Goal: Information Seeking & Learning: Learn about a topic

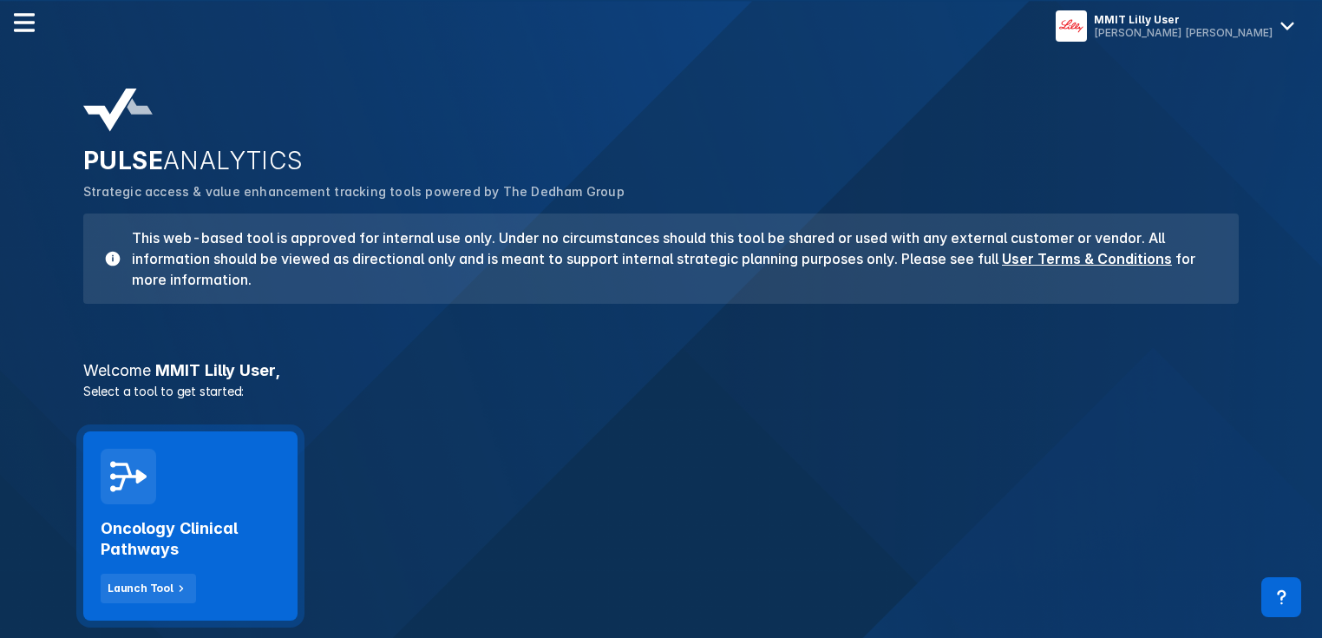
click at [180, 482] on div "Oncology Clinical Pathways Launch Tool" at bounding box center [190, 525] width 214 height 189
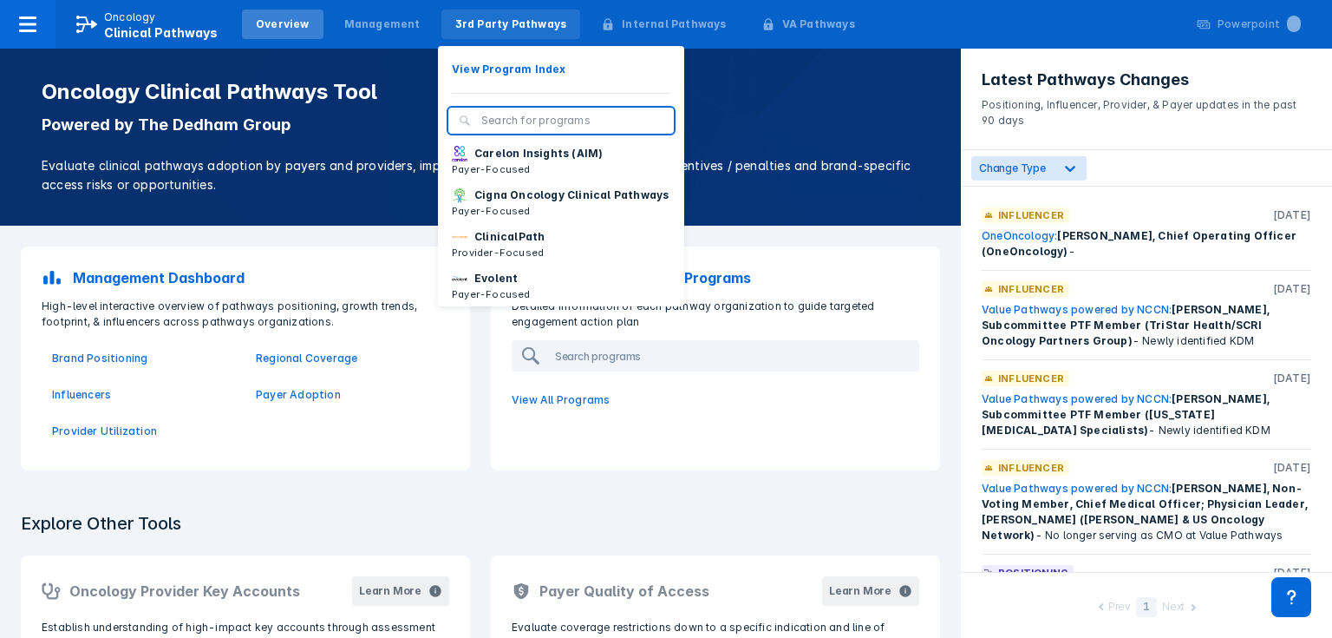
click at [491, 18] on div "3rd Party Pathways" at bounding box center [511, 24] width 112 height 16
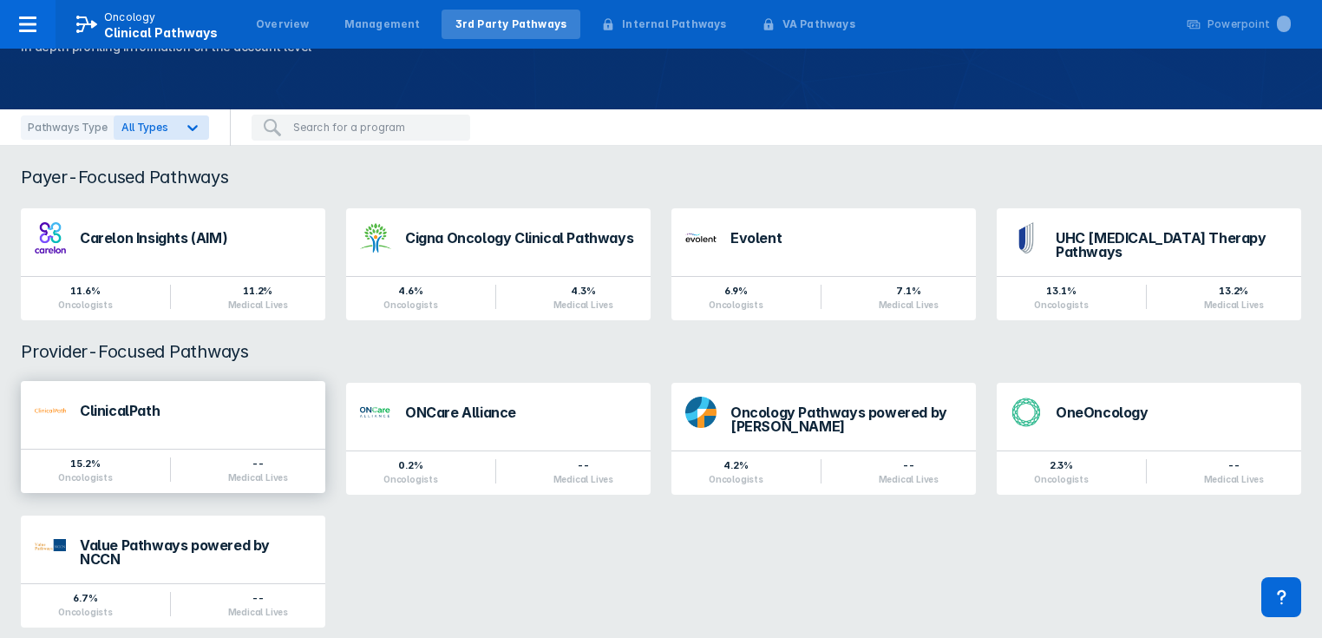
scroll to position [107, 0]
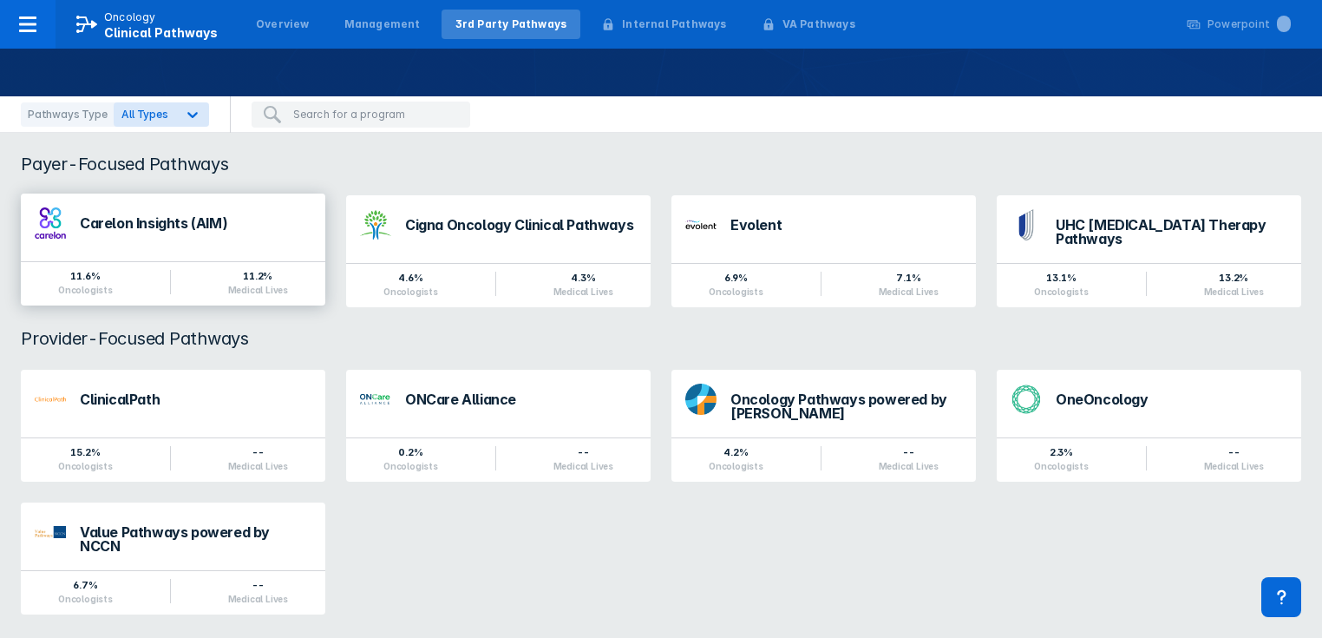
click at [154, 226] on div "Carelon Insights (AIM)" at bounding box center [196, 223] width 232 height 14
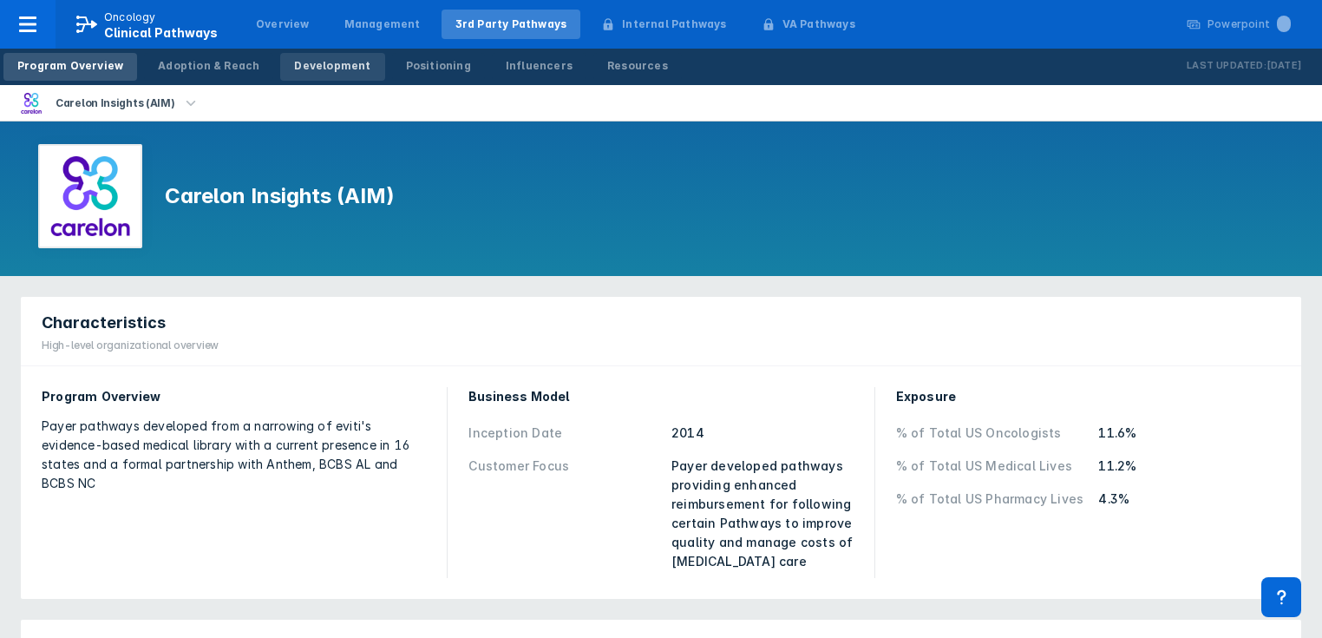
click at [324, 74] on link "Development" at bounding box center [332, 67] width 104 height 28
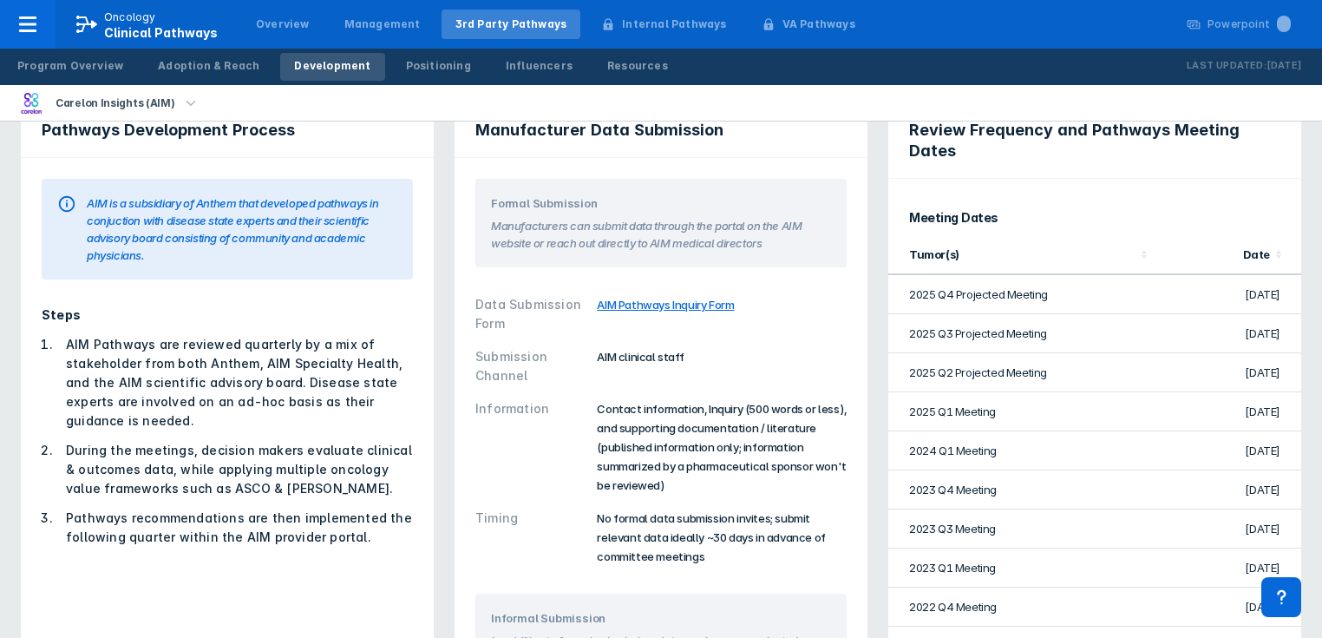
scroll to position [69, 0]
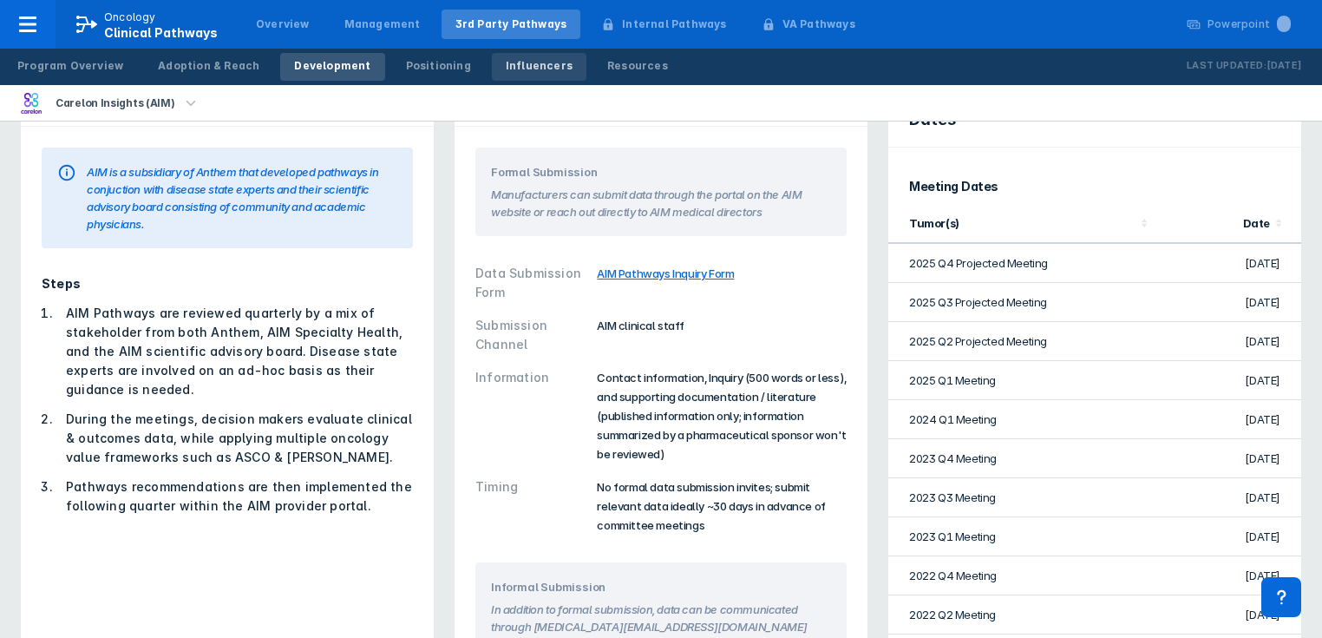
click at [506, 68] on div "Influencers" at bounding box center [539, 66] width 67 height 16
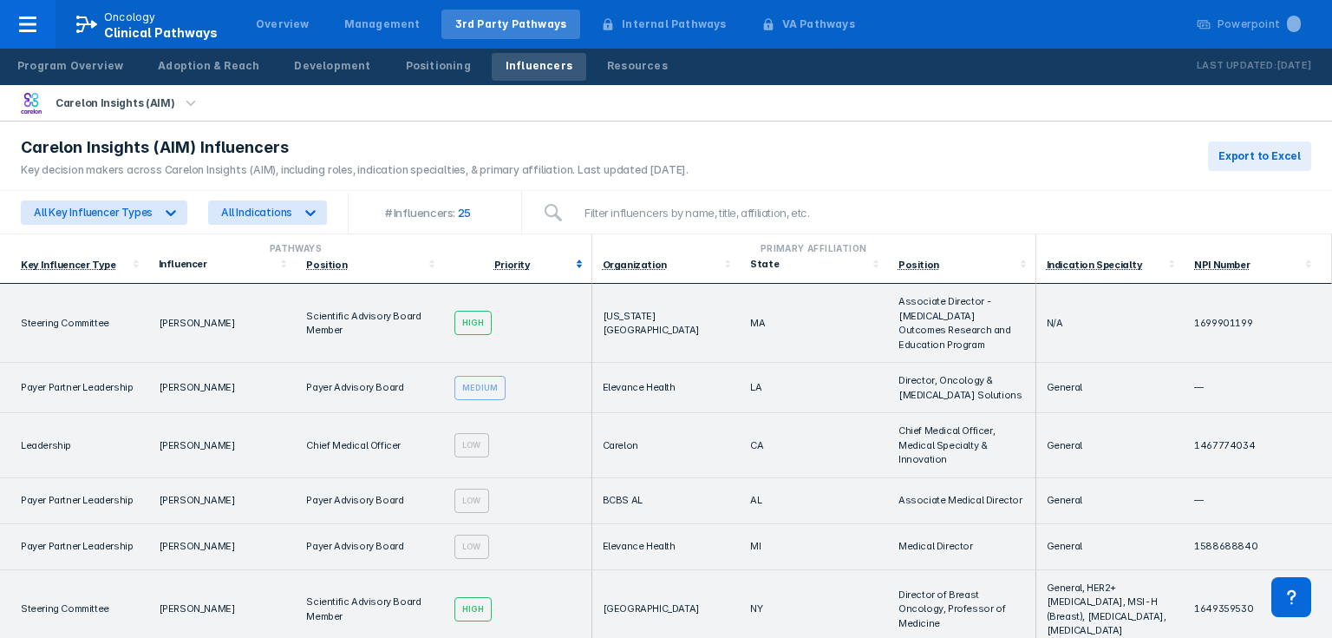
click at [576, 260] on polygon at bounding box center [579, 260] width 6 height 3
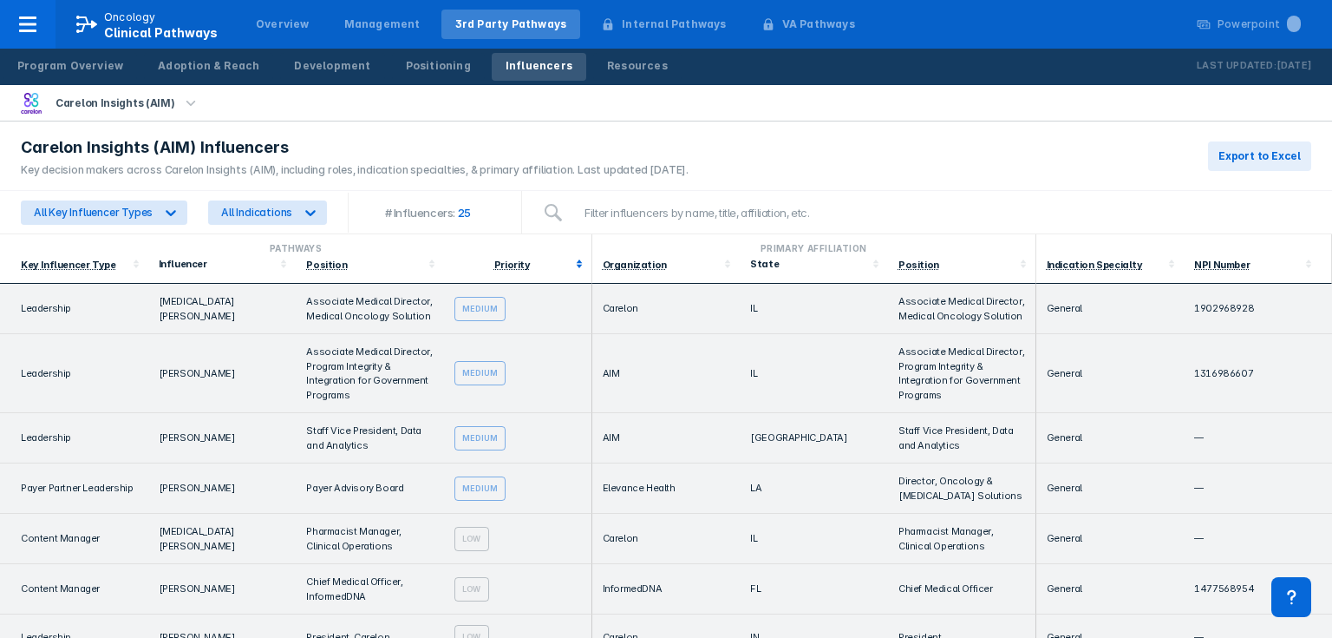
click at [576, 266] on polygon at bounding box center [579, 266] width 6 height 3
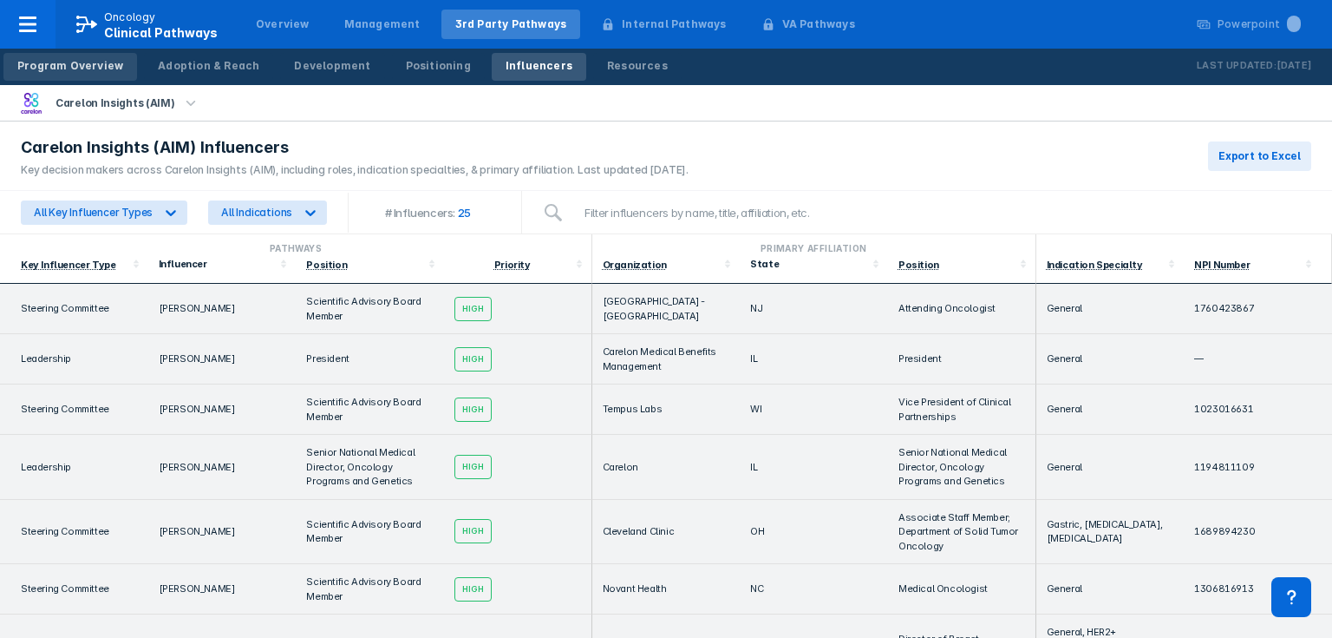
click at [108, 70] on div "Program Overview" at bounding box center [70, 66] width 106 height 16
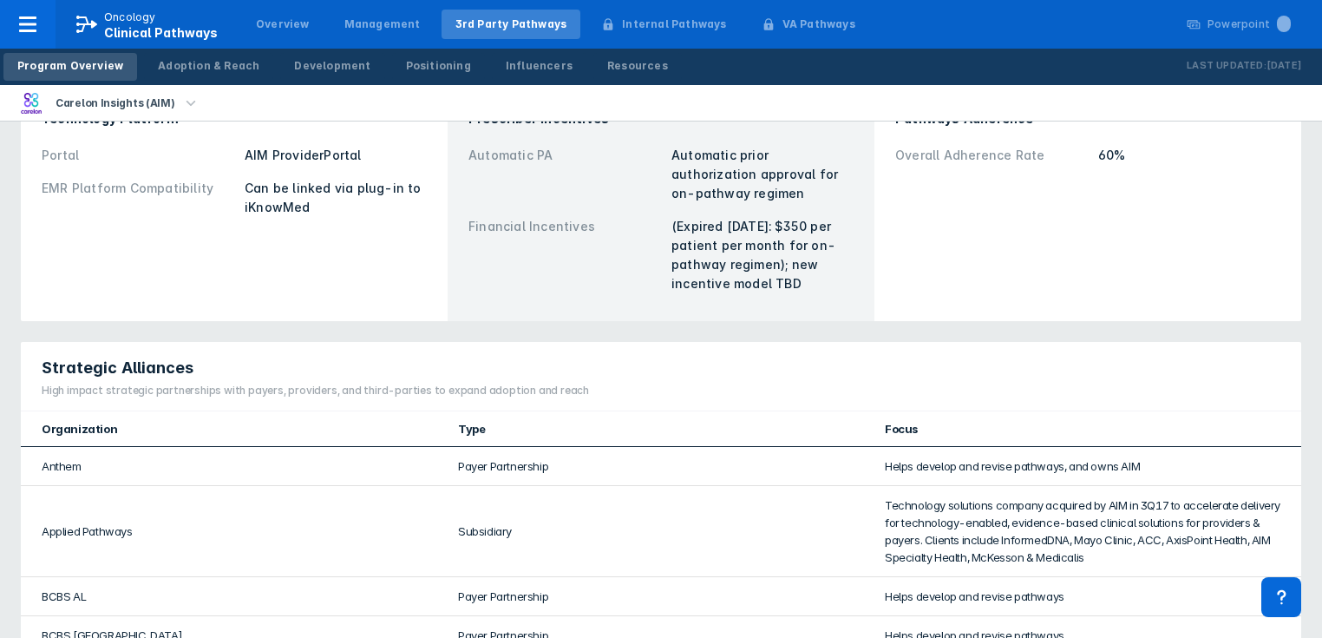
scroll to position [763, 0]
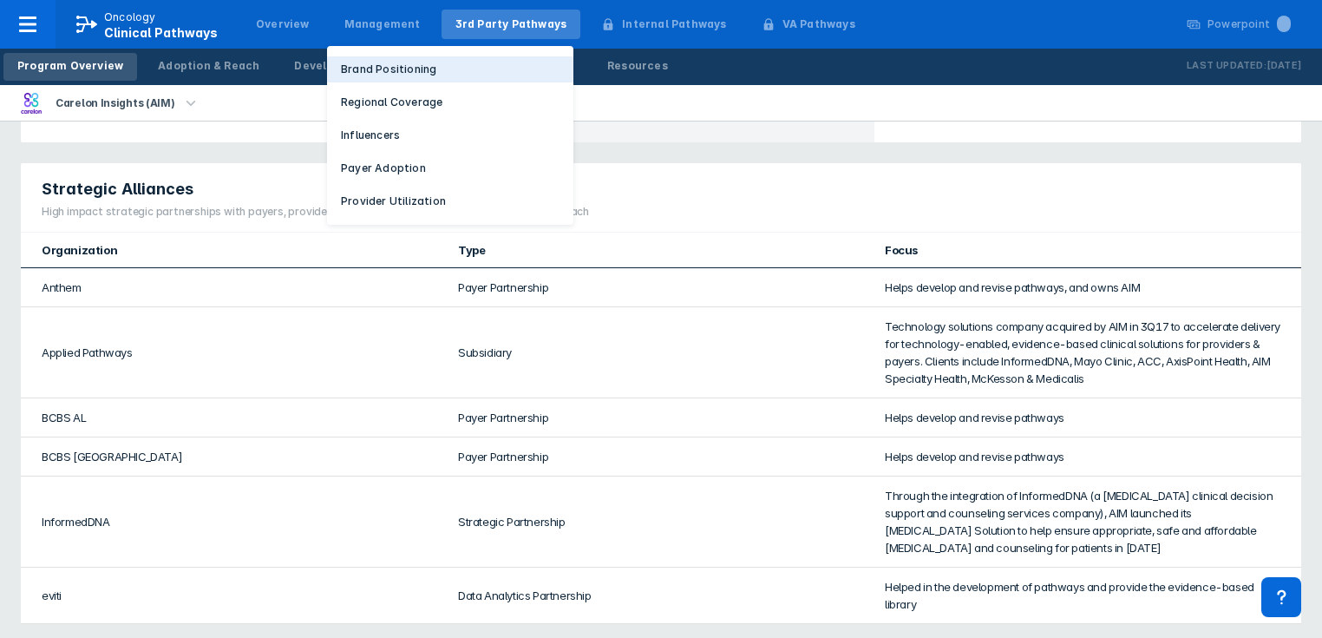
click at [361, 73] on p "Brand Positioning" at bounding box center [388, 70] width 95 height 16
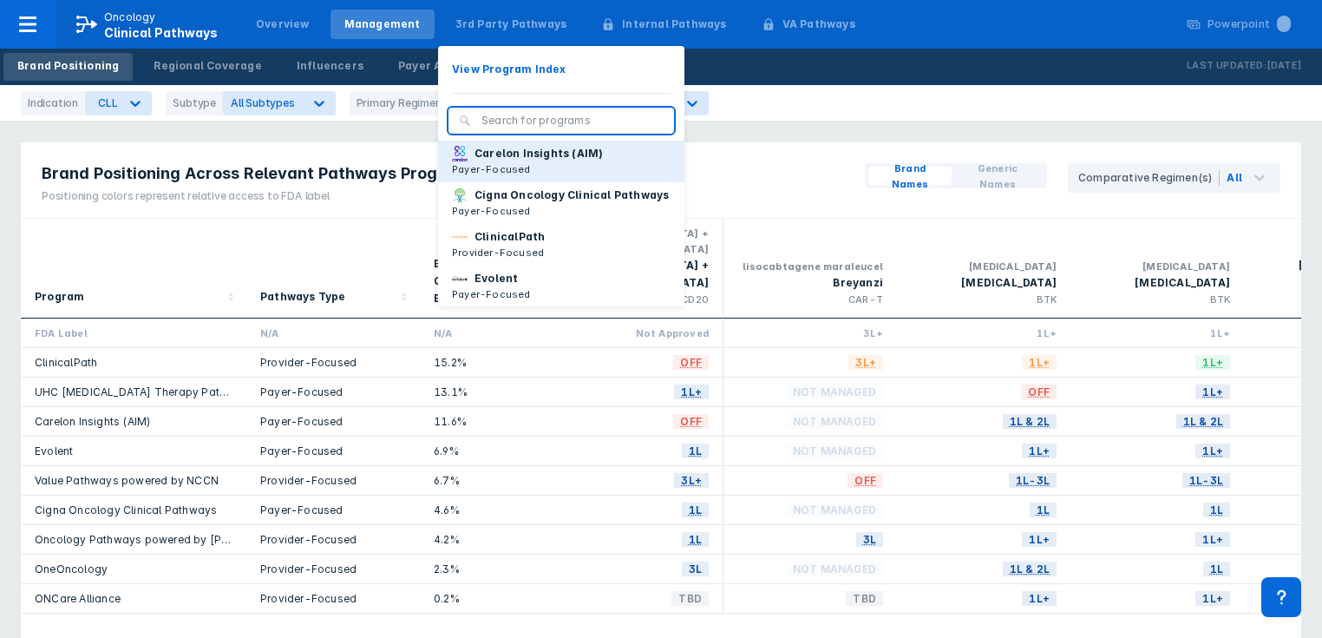
click at [496, 161] on p "Payer-Focused" at bounding box center [527, 169] width 151 height 16
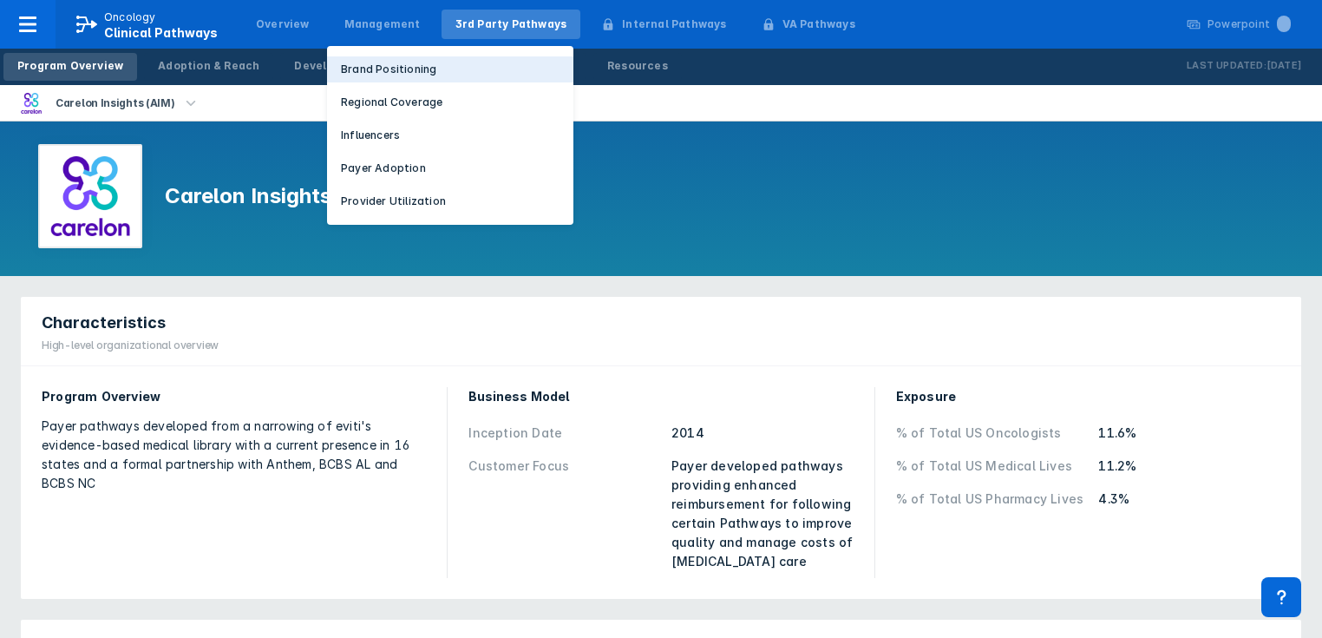
click at [345, 72] on p "Brand Positioning" at bounding box center [388, 70] width 95 height 16
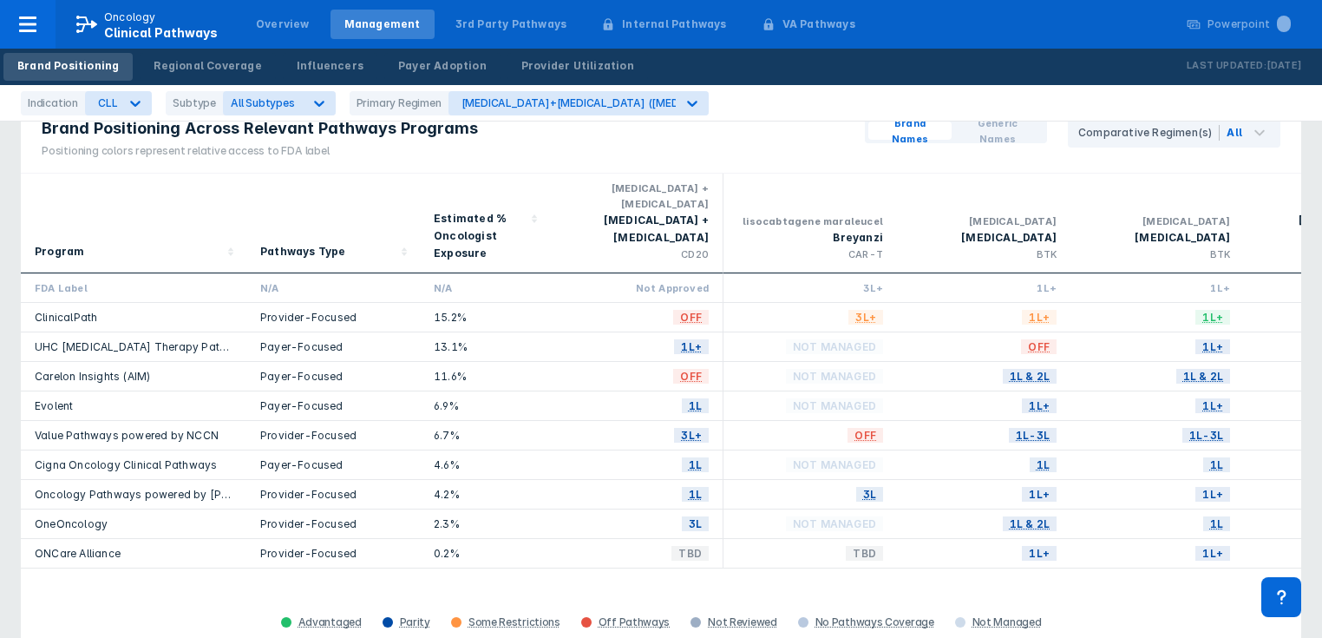
scroll to position [69, 0]
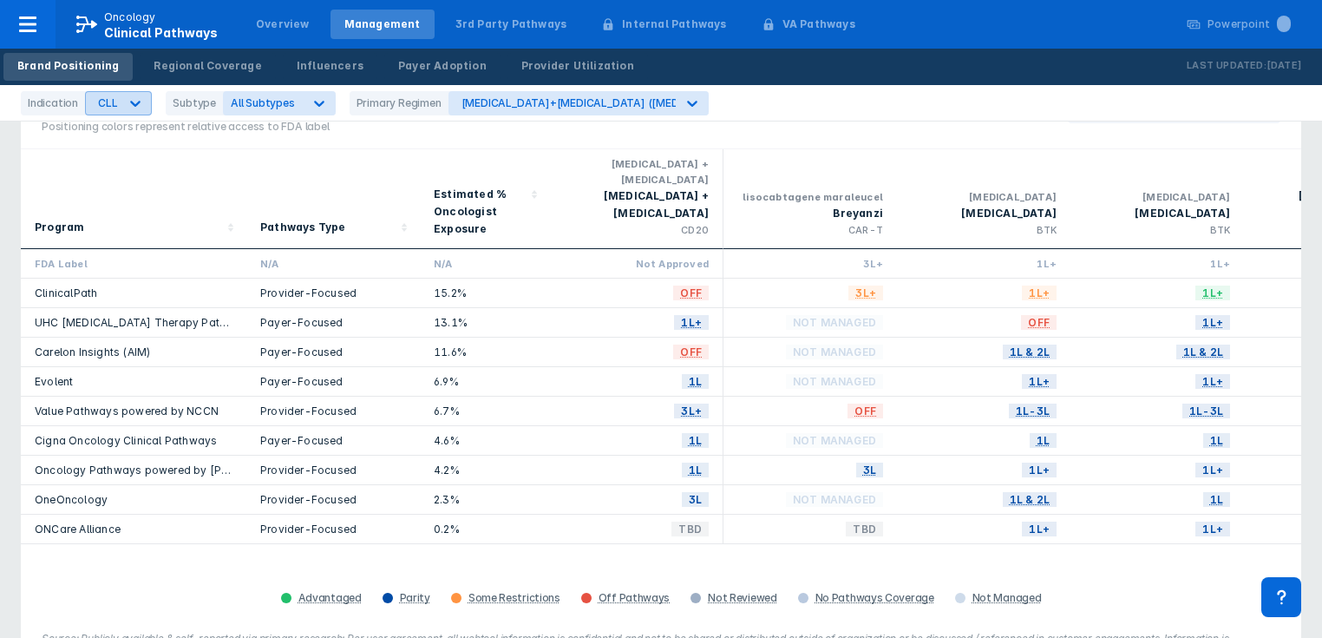
click at [136, 108] on icon at bounding box center [135, 103] width 17 height 17
click at [116, 145] on div "[MEDICAL_DATA]" at bounding box center [138, 143] width 98 height 34
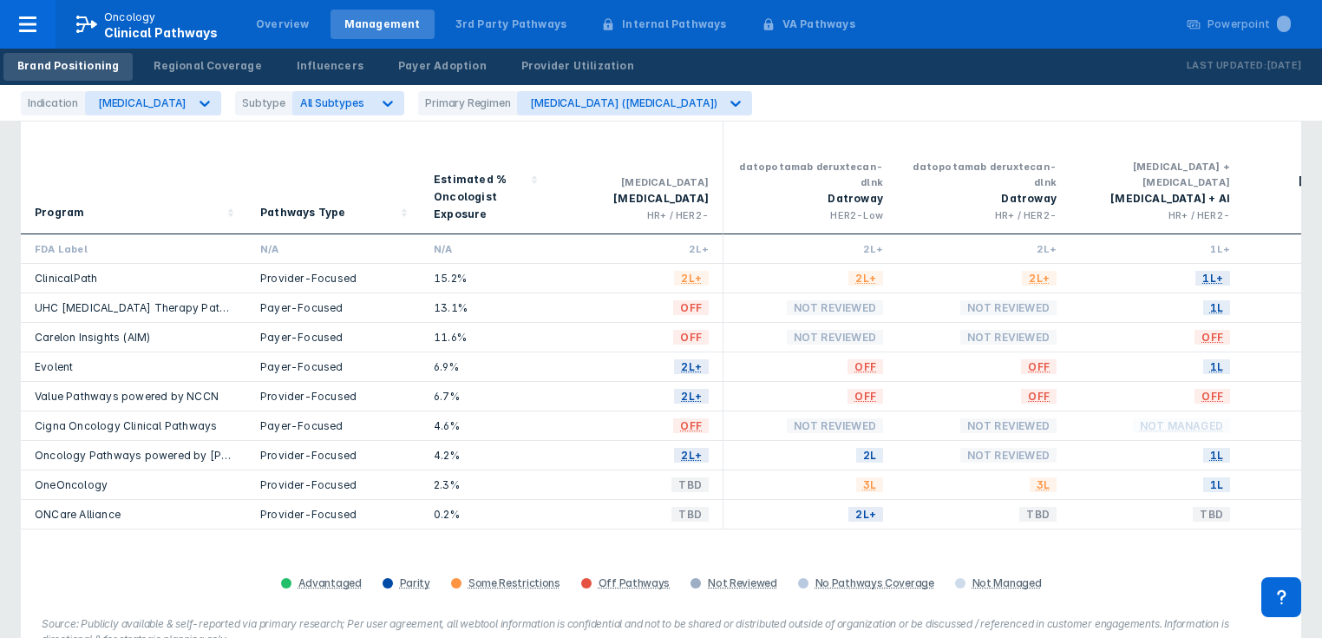
scroll to position [139, 0]
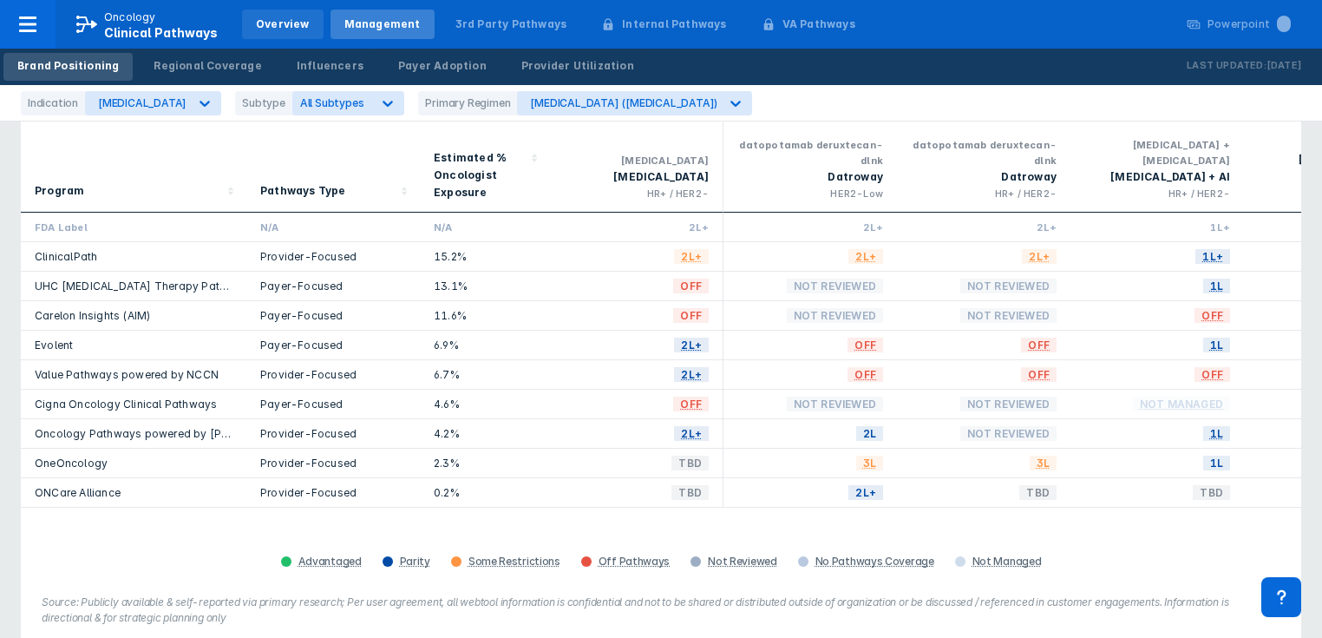
click at [256, 24] on div "Overview" at bounding box center [283, 24] width 54 height 16
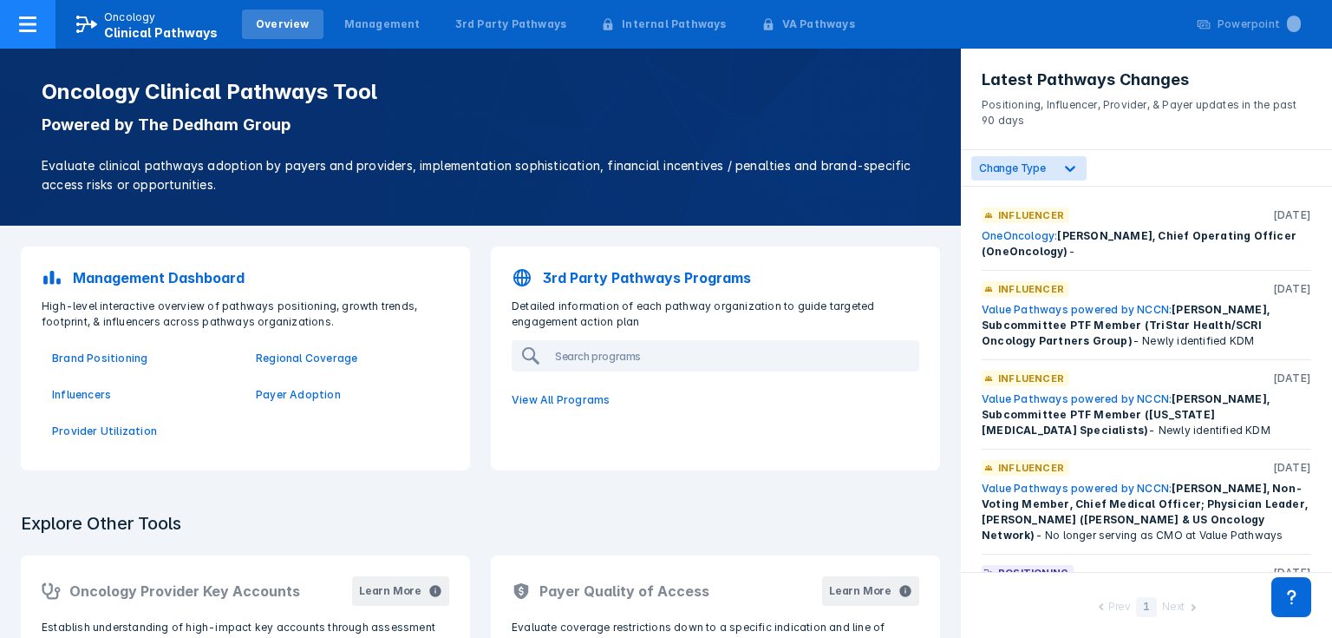
click at [35, 31] on icon at bounding box center [27, 24] width 17 height 16
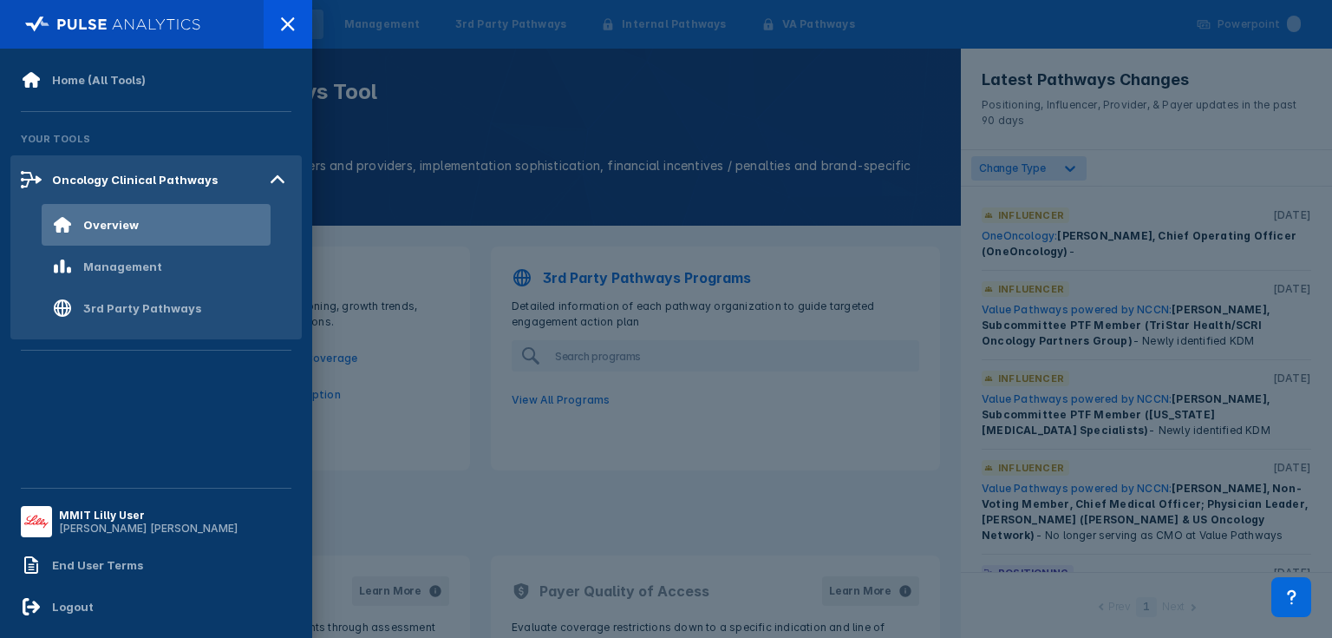
click at [376, 83] on div at bounding box center [666, 319] width 1332 height 638
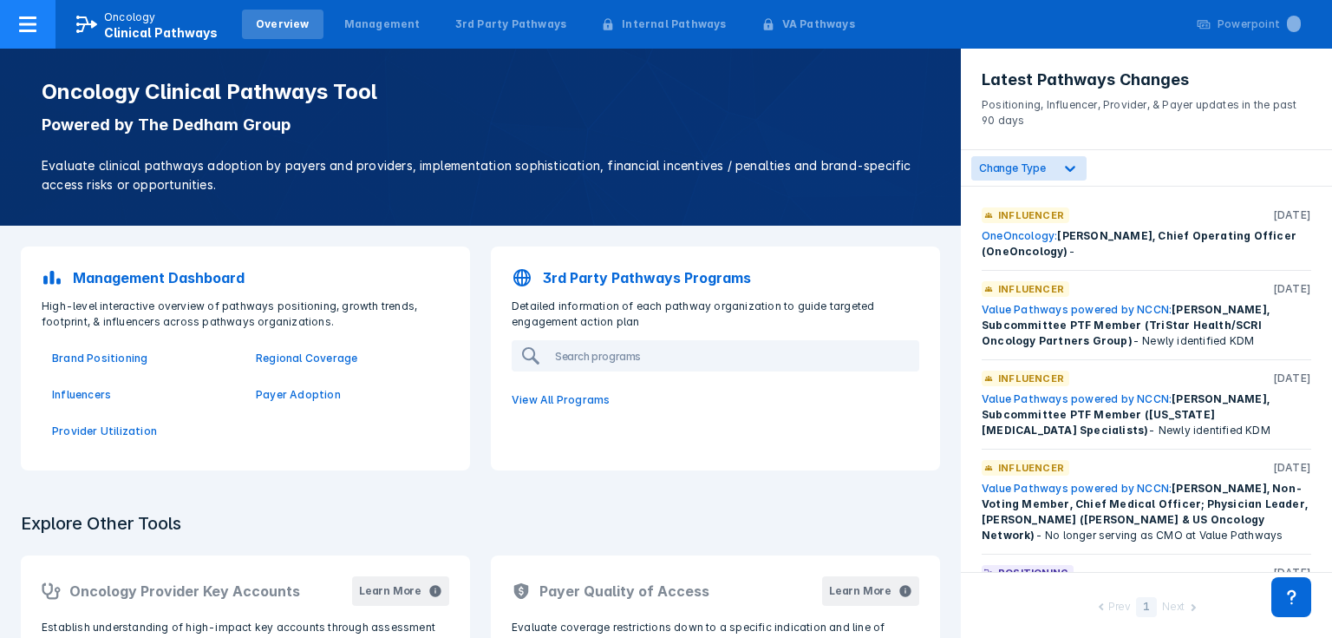
click at [24, 30] on icon at bounding box center [27, 24] width 17 height 16
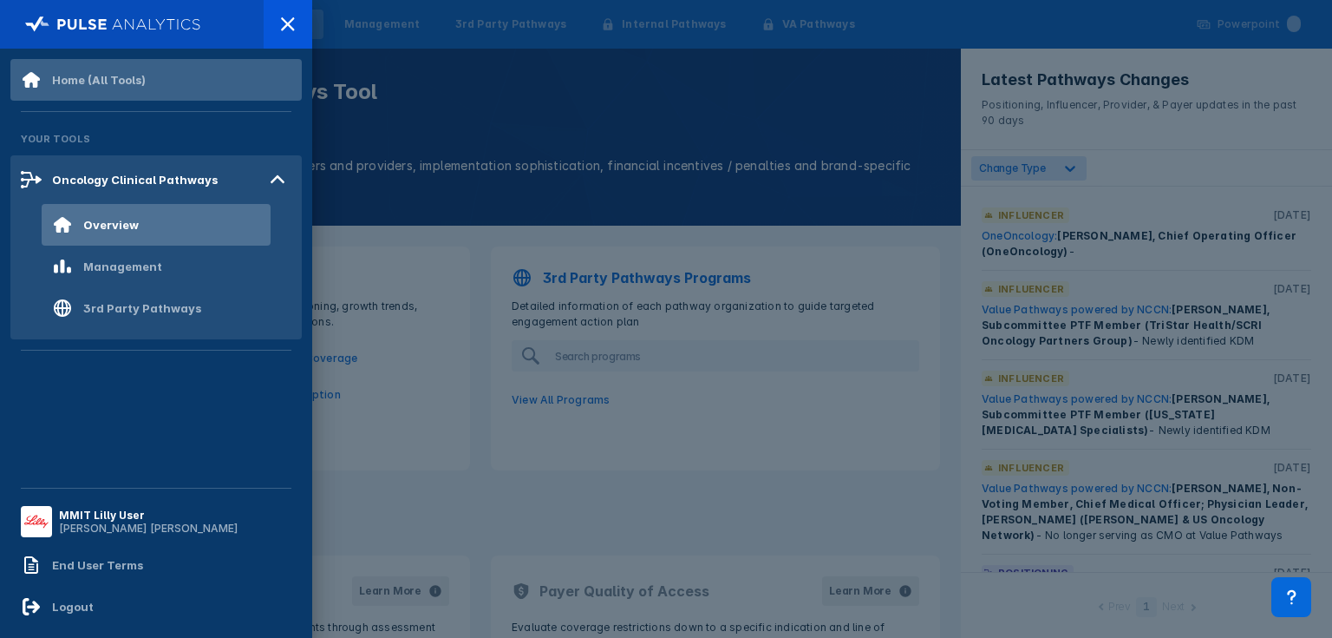
click at [86, 80] on div "Home (All Tools)" at bounding box center [99, 80] width 94 height 14
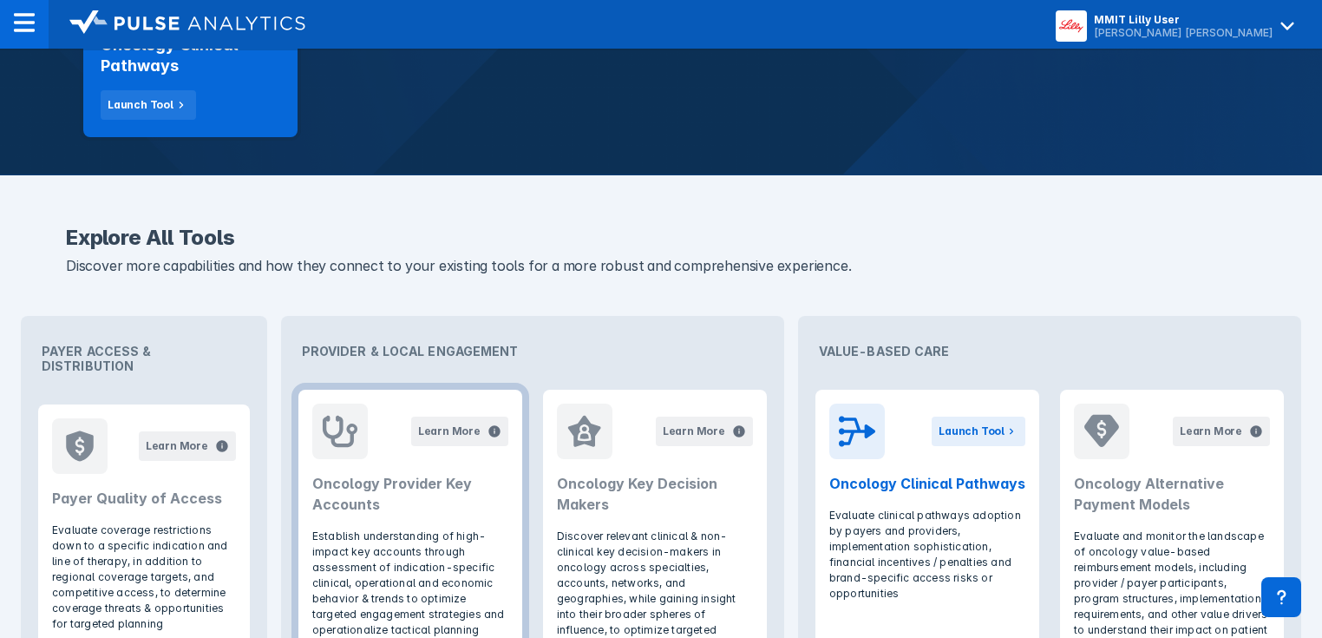
scroll to position [278, 0]
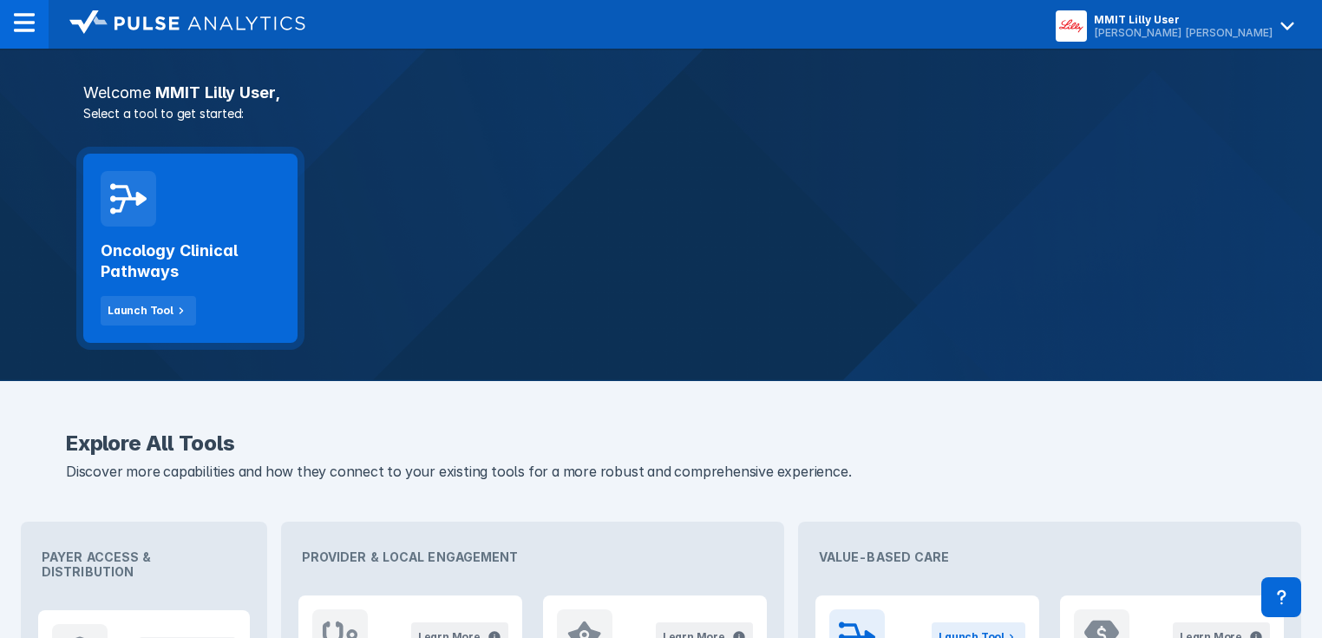
click at [134, 239] on div "Oncology Clinical Pathways Launch Tool" at bounding box center [191, 275] width 180 height 99
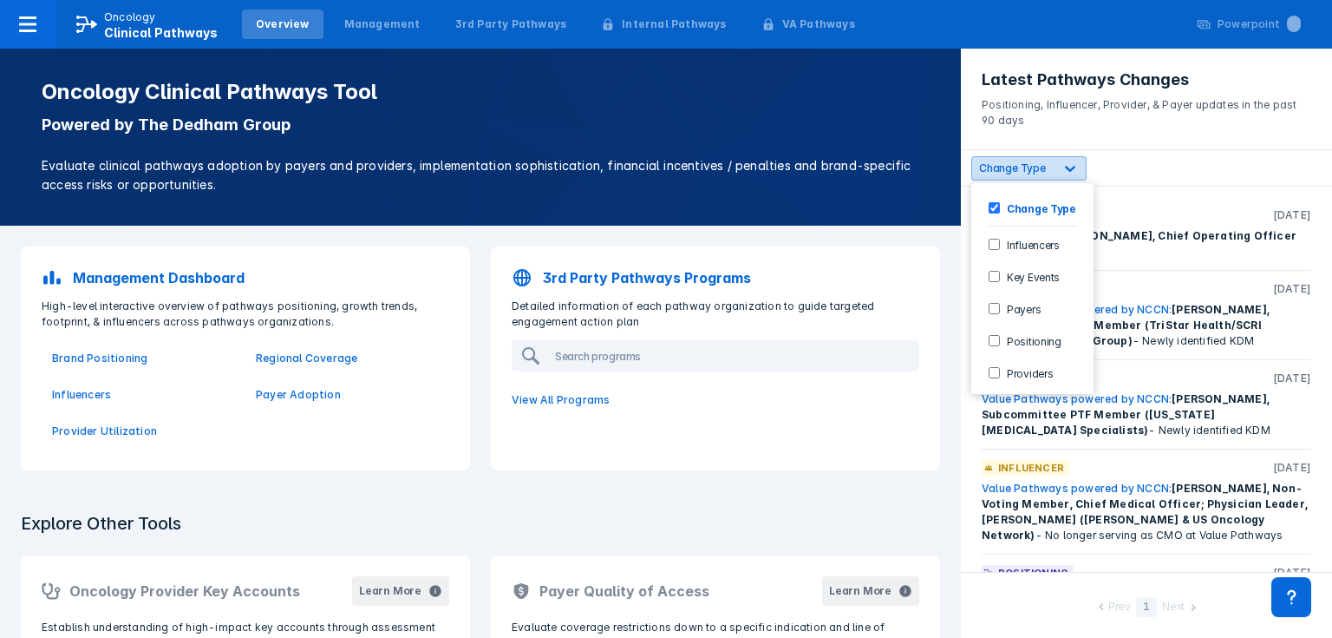
click at [1065, 174] on icon at bounding box center [1070, 168] width 17 height 17
click at [992, 342] on input "Positioning" at bounding box center [994, 340] width 11 height 11
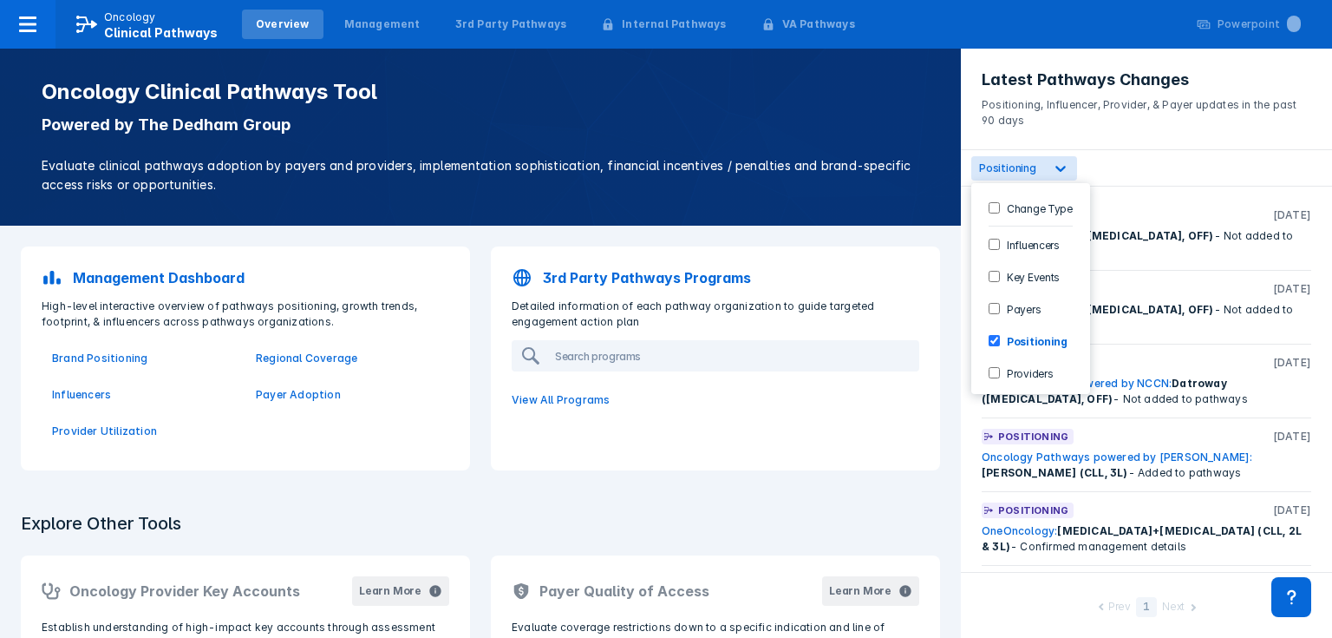
click at [1159, 170] on div "option Positioning, selected. 6 results available. Use Up and Down to choose op…" at bounding box center [1146, 168] width 371 height 36
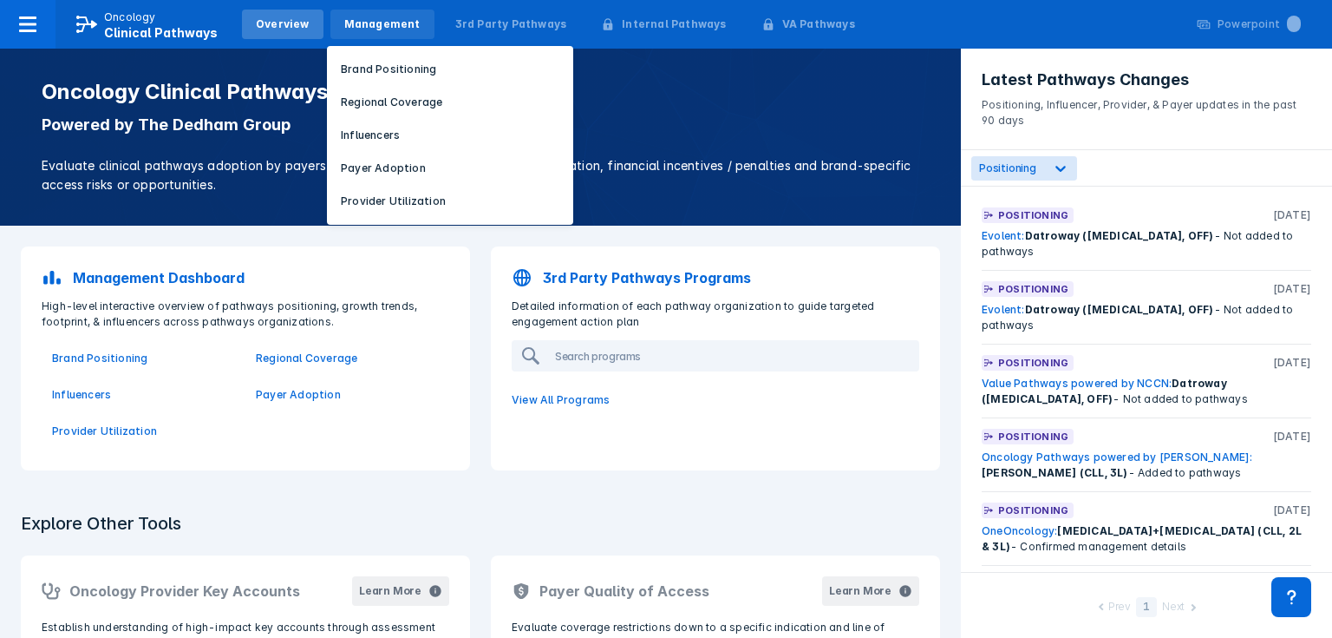
click at [371, 26] on div "Management" at bounding box center [382, 24] width 76 height 16
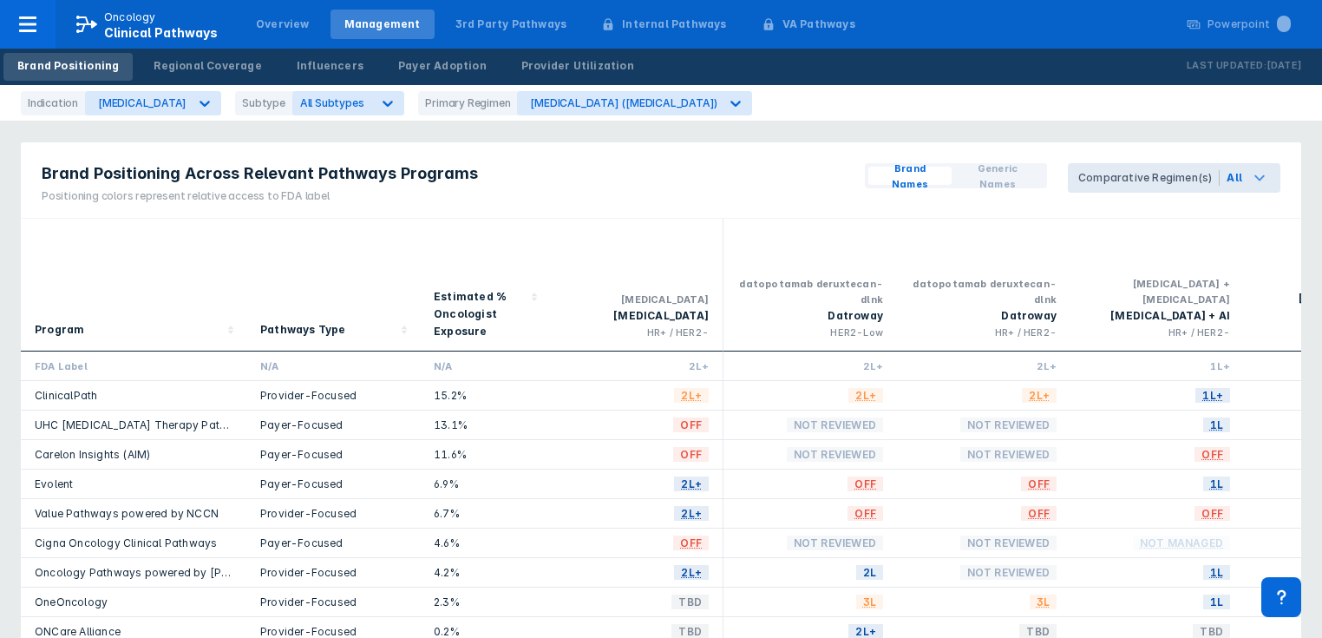
click at [1256, 177] on icon at bounding box center [1259, 178] width 10 height 6
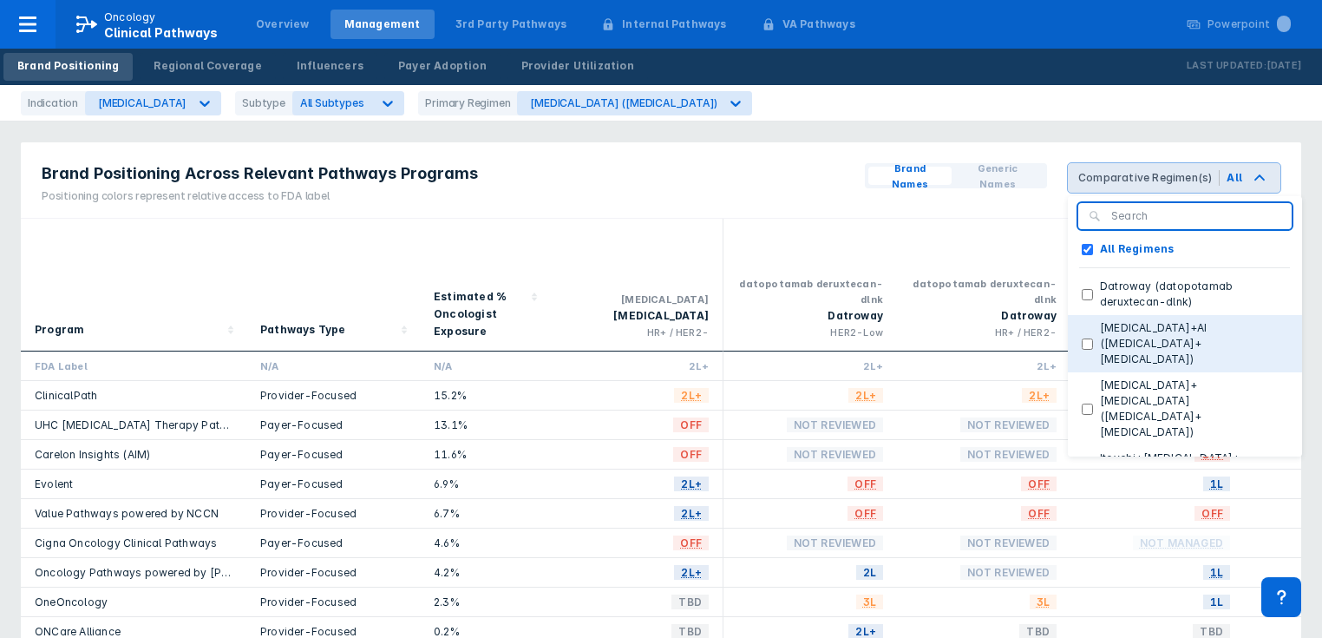
click at [1091, 338] on \(palbociclib\+letrozole\) "[MEDICAL_DATA]+AI ([MEDICAL_DATA]+[MEDICAL_DATA])" at bounding box center [1087, 343] width 11 height 11
checkbox \(palbociclib\+letrozole\) "true"
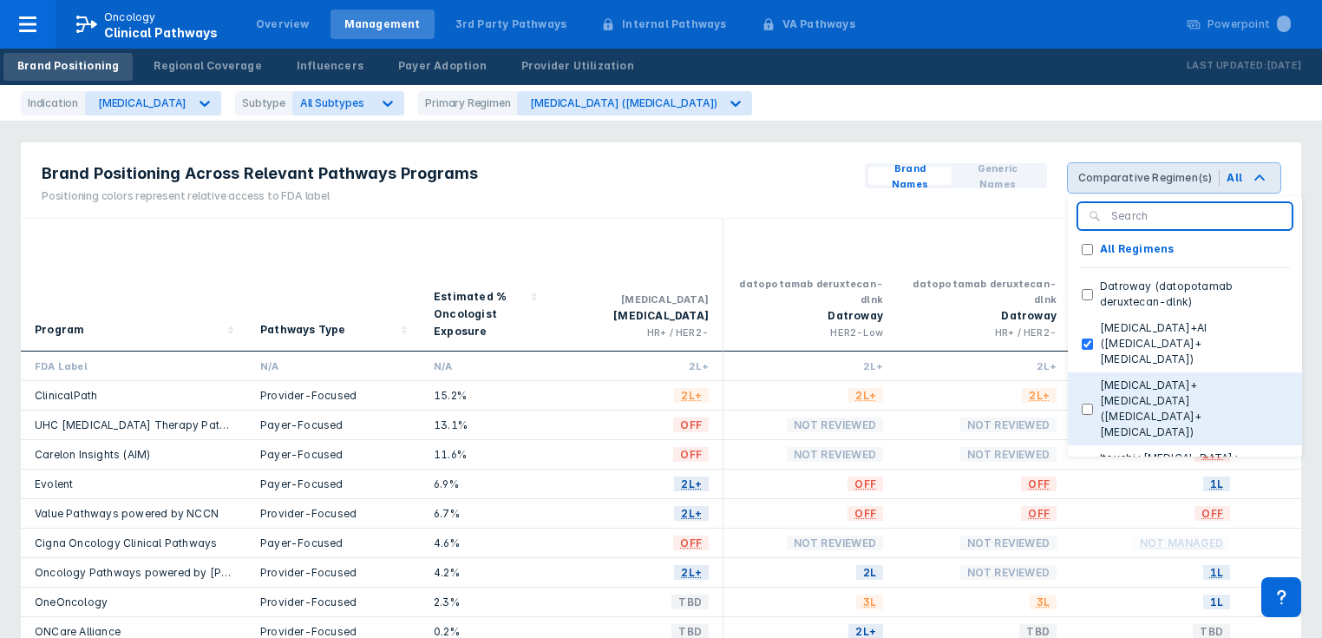
checkbox Regimens "false"
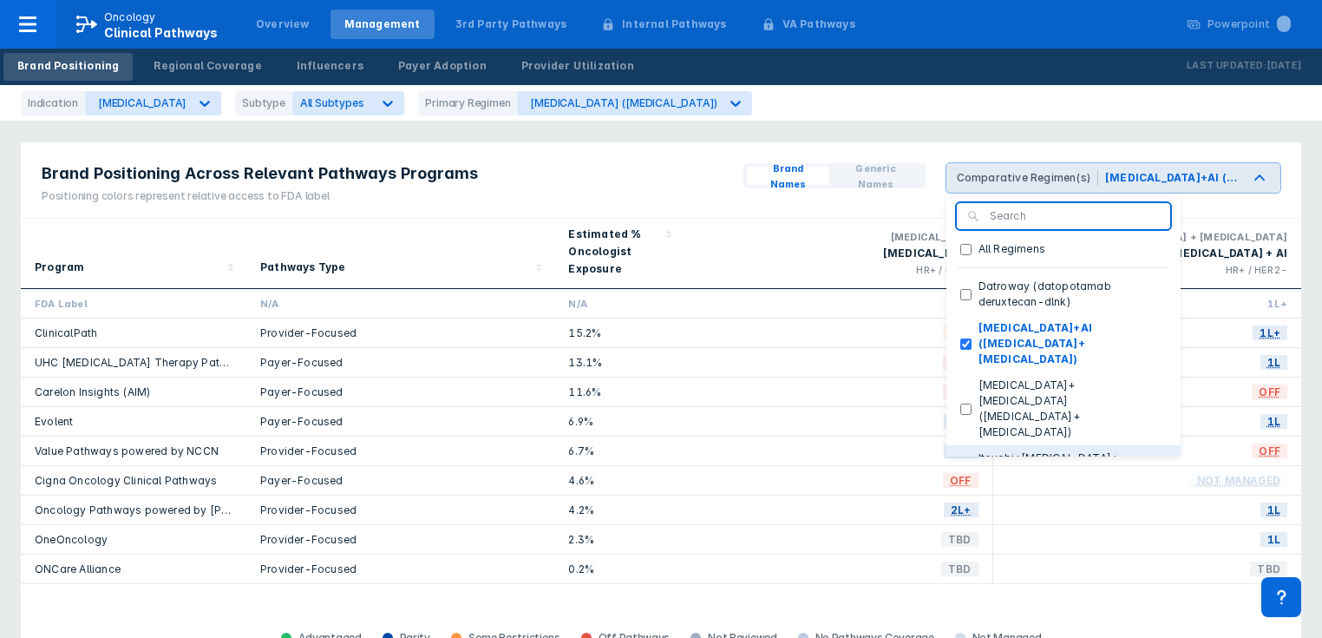
click at [971, 476] on \(inavolisib\+palbociclib\+fulvestrant\) "Itovebi+[MEDICAL_DATA]+[MEDICAL_DATA] (inavolisib+[MEDICAL_DATA]+[MEDICAL_DATA])" at bounding box center [965, 481] width 11 height 11
checkbox \(inavolisib\+palbociclib\+fulvestrant\) "true"
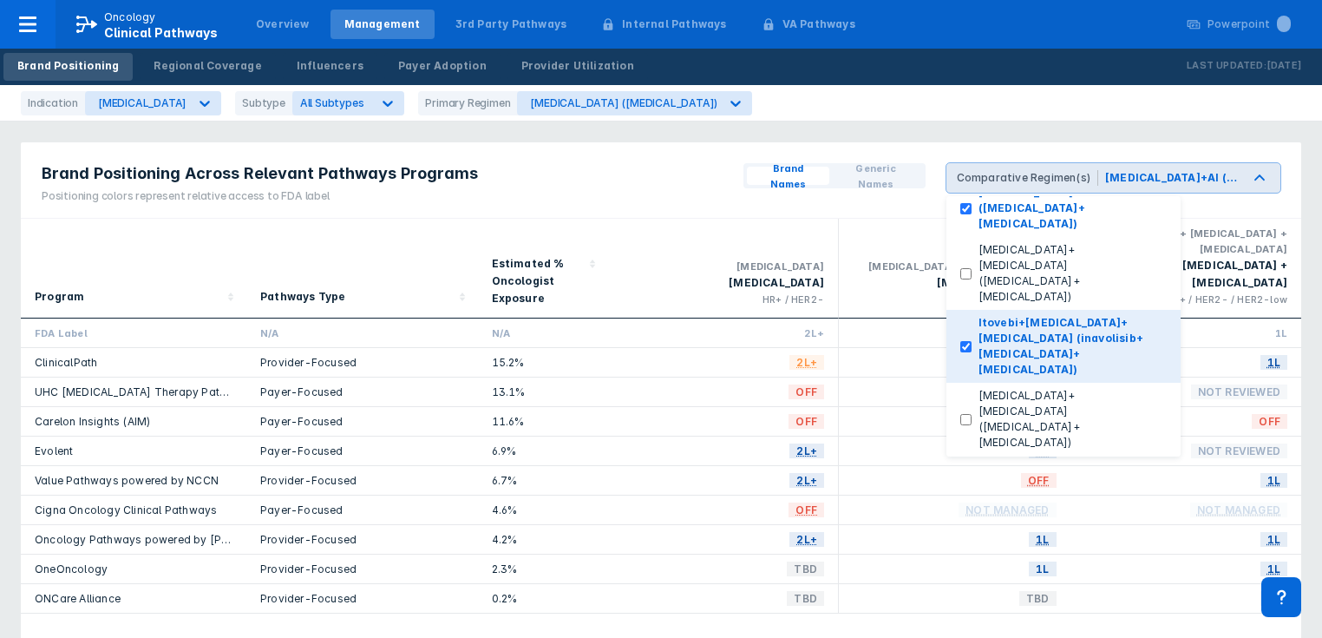
scroll to position [139, 0]
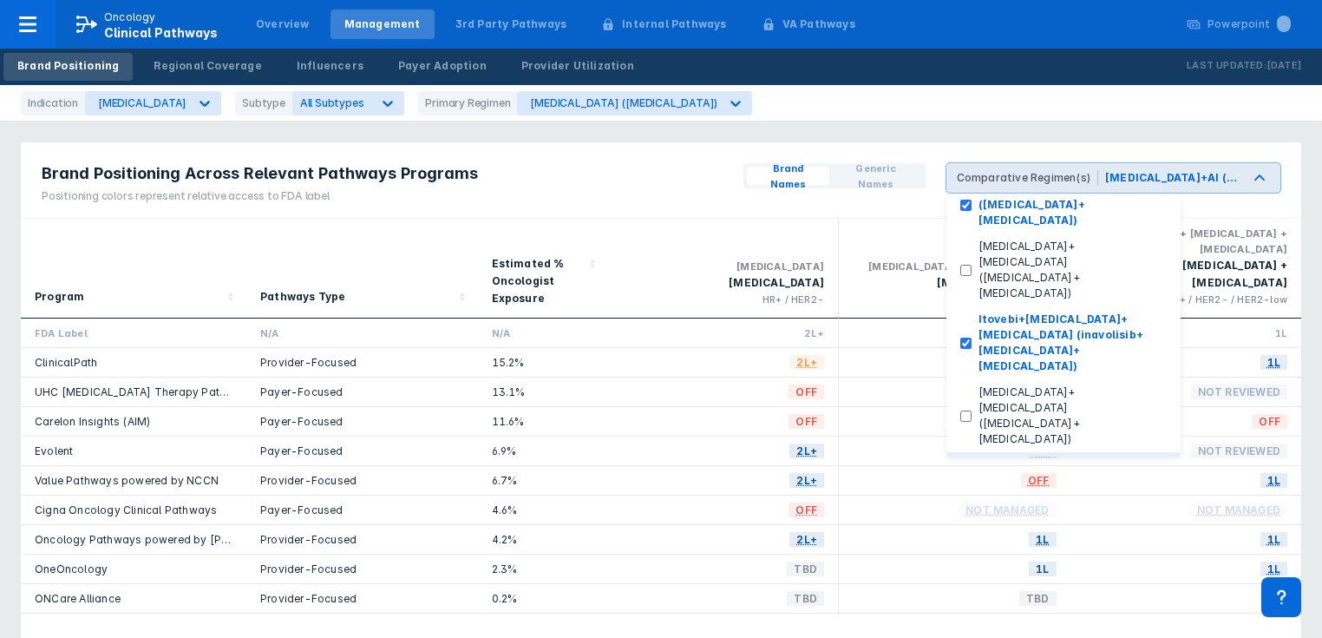
click at [971, 468] on \(ribociclib\+letrozole\) "[MEDICAL_DATA]+AI (ribociclib+[MEDICAL_DATA])" at bounding box center [965, 473] width 11 height 11
checkbox \(ribociclib\+letrozole\) "true"
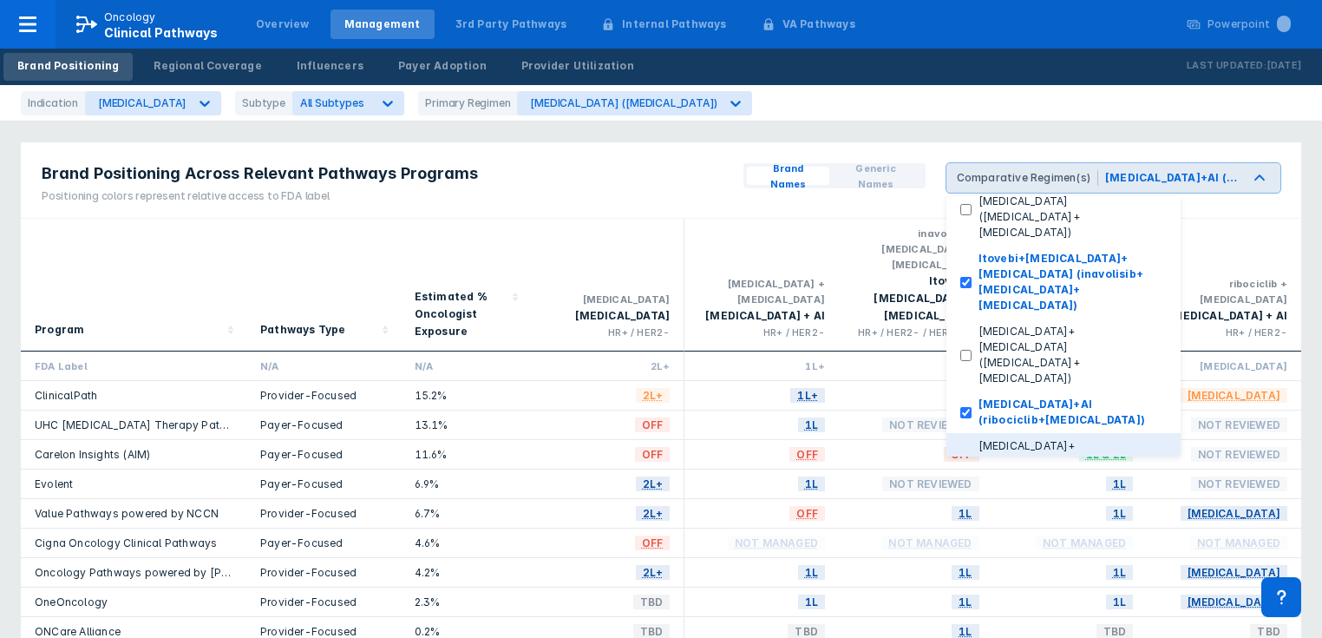
scroll to position [278, 0]
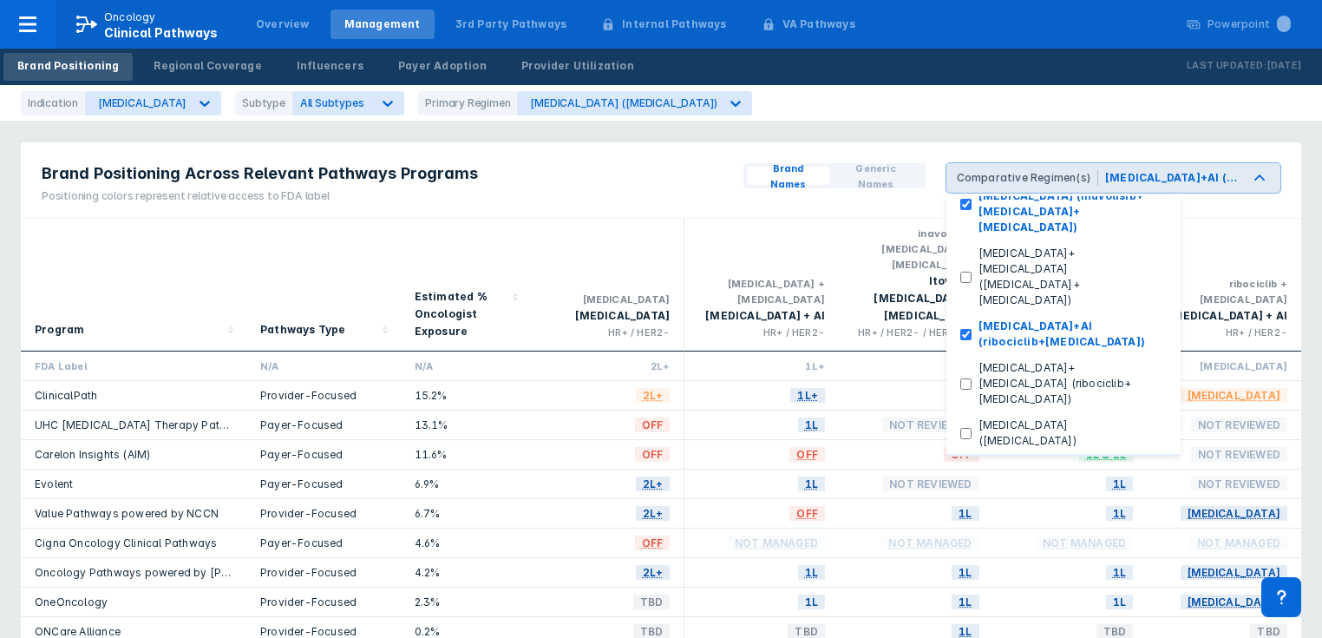
click at [971, 461] on \(elacestrant\) "Orserdu (elacestrant)" at bounding box center [965, 466] width 11 height 11
checkbox \(elacestrant\) "true"
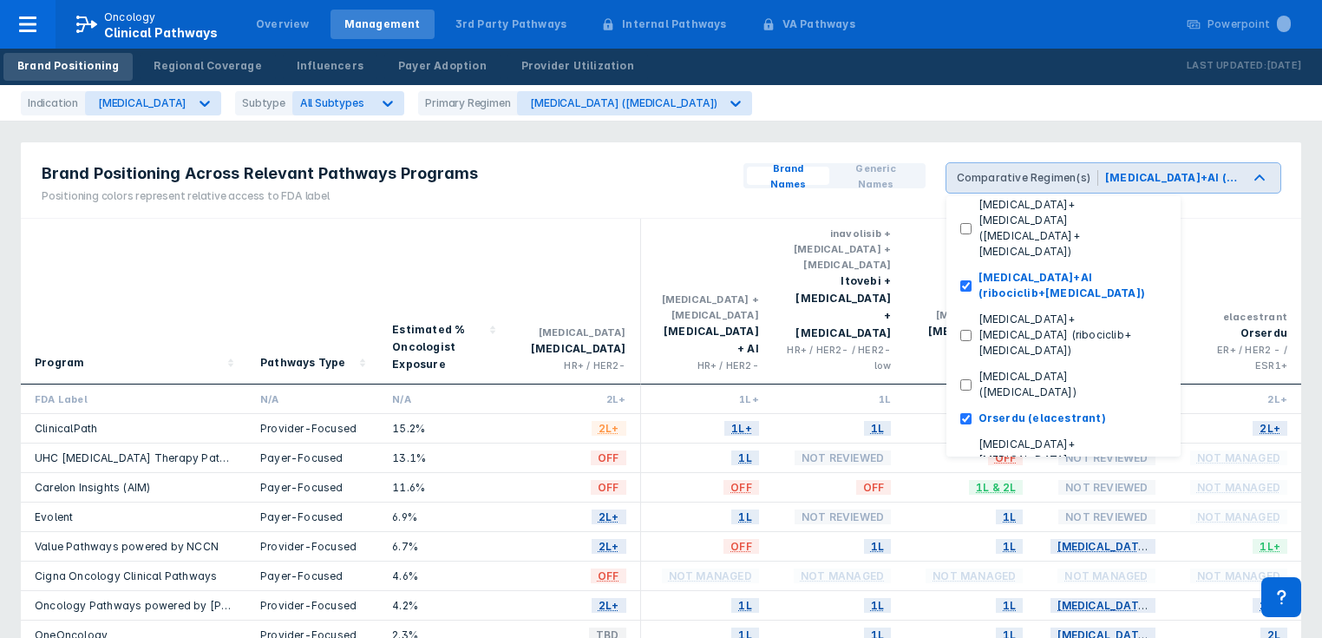
scroll to position [347, 0]
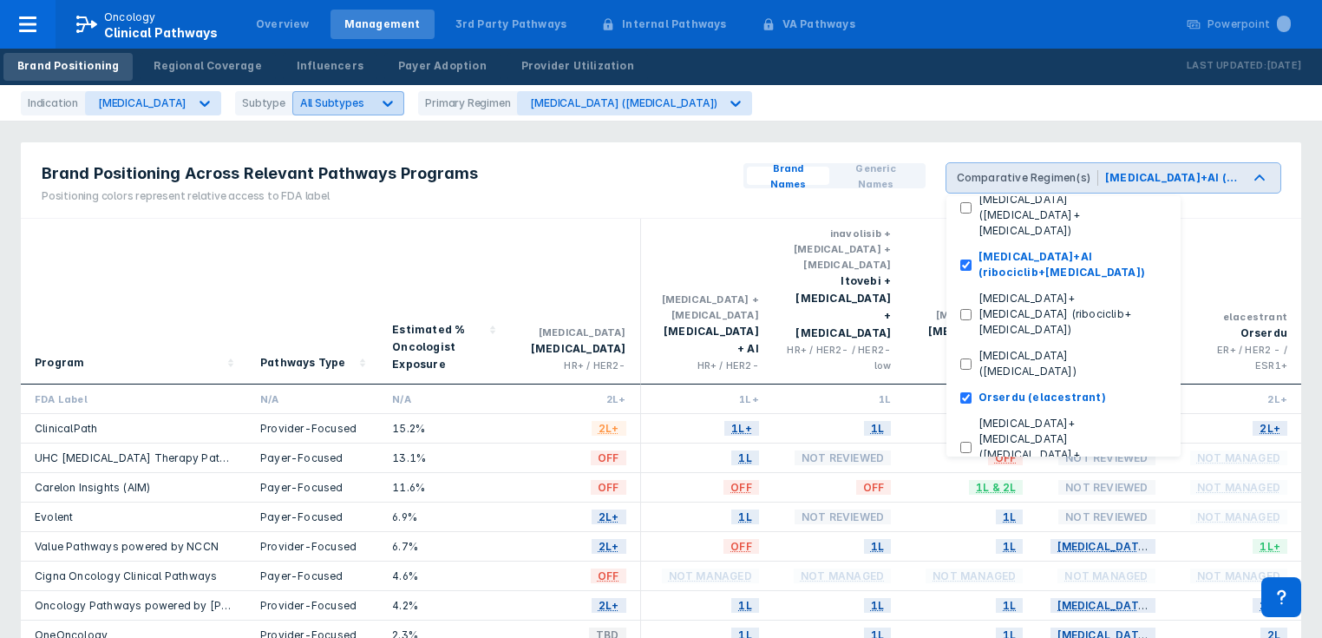
click at [379, 108] on icon at bounding box center [387, 103] width 17 height 17
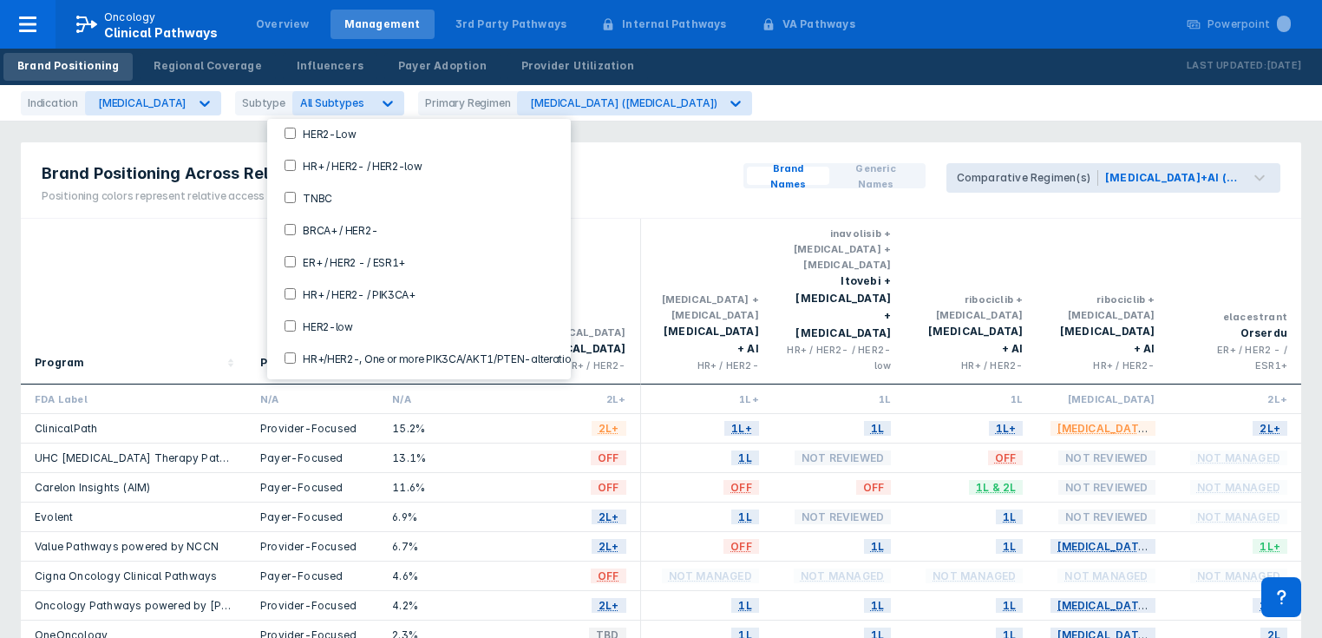
scroll to position [0, 0]
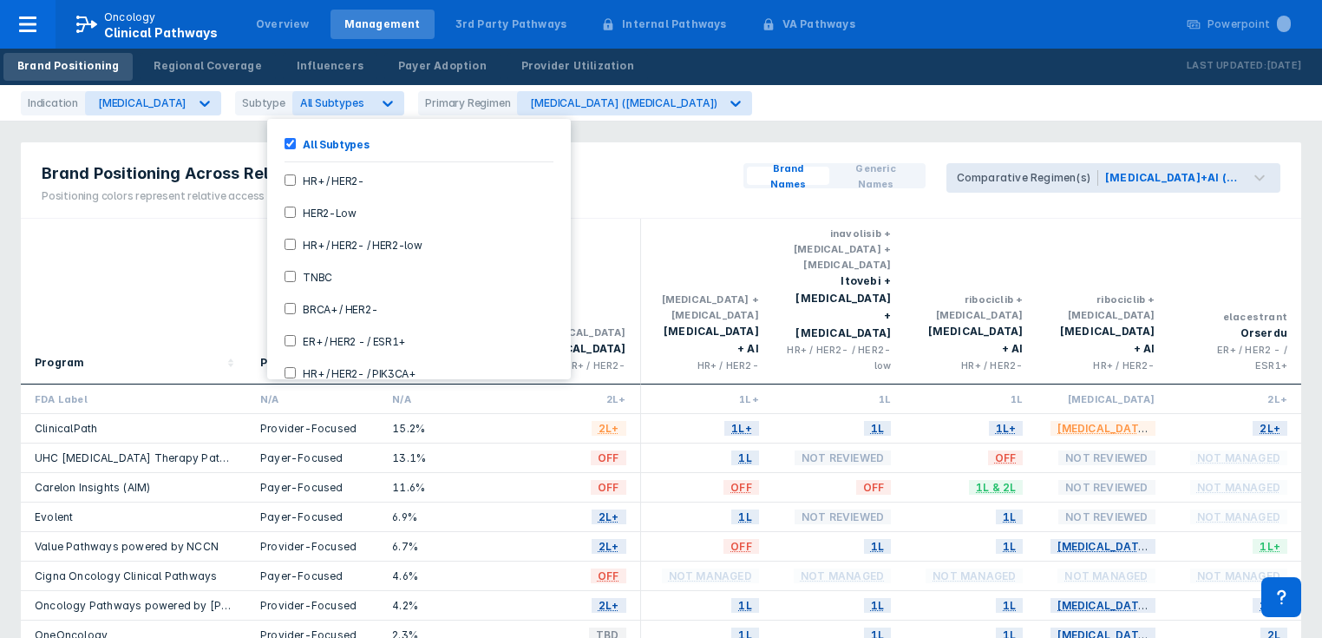
click at [288, 179] on HER2--checkbox "HR+ / HER2-" at bounding box center [290, 179] width 11 height 11
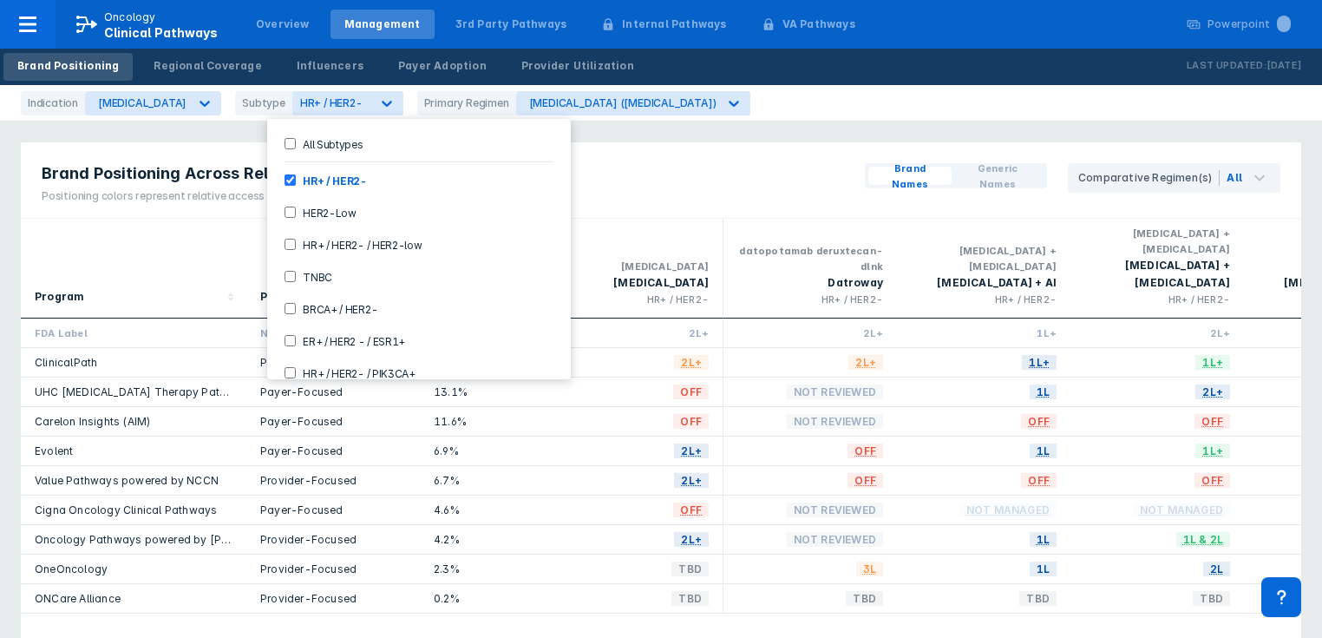
click at [202, 255] on div "Program" at bounding box center [134, 268] width 198 height 85
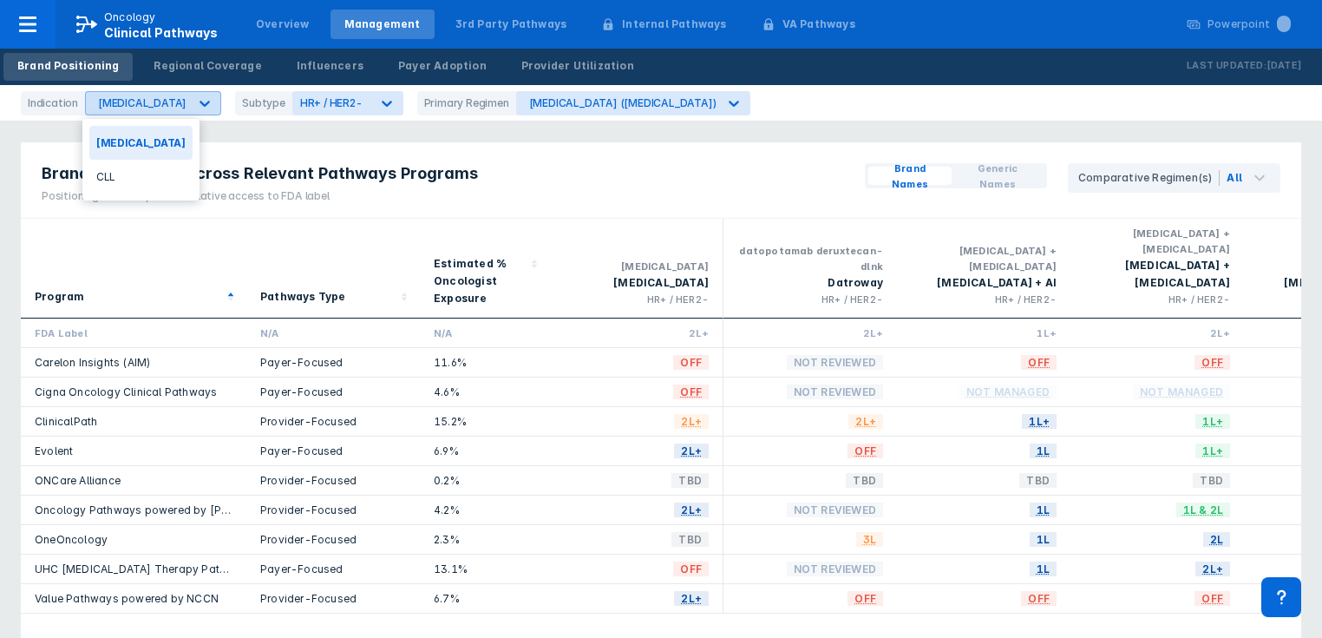
click at [196, 104] on icon at bounding box center [204, 103] width 17 height 17
click at [122, 176] on div "CLL" at bounding box center [140, 177] width 103 height 34
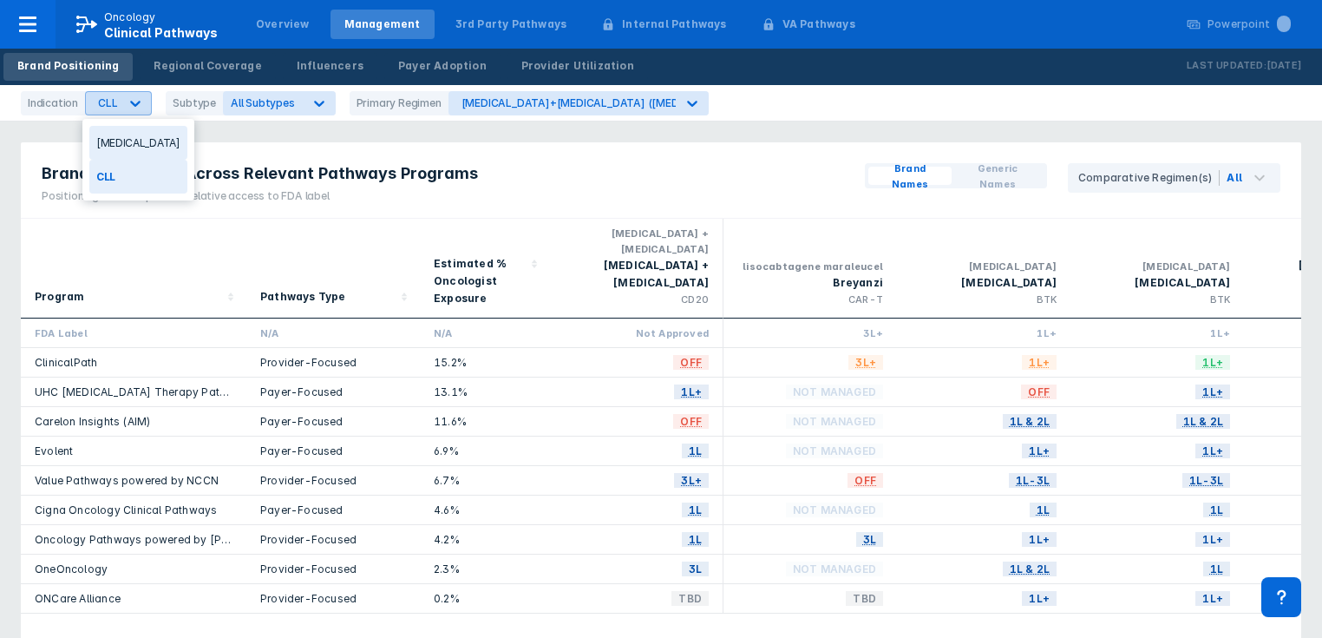
click at [132, 100] on icon at bounding box center [135, 103] width 17 height 17
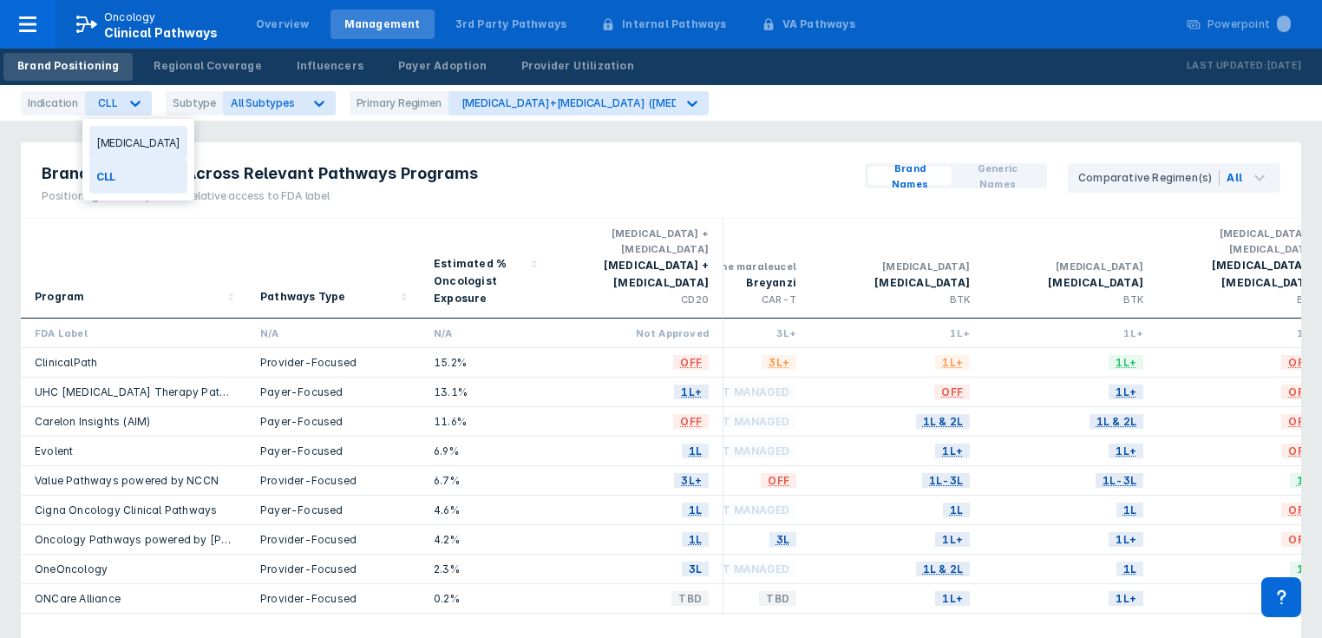
scroll to position [0, 20]
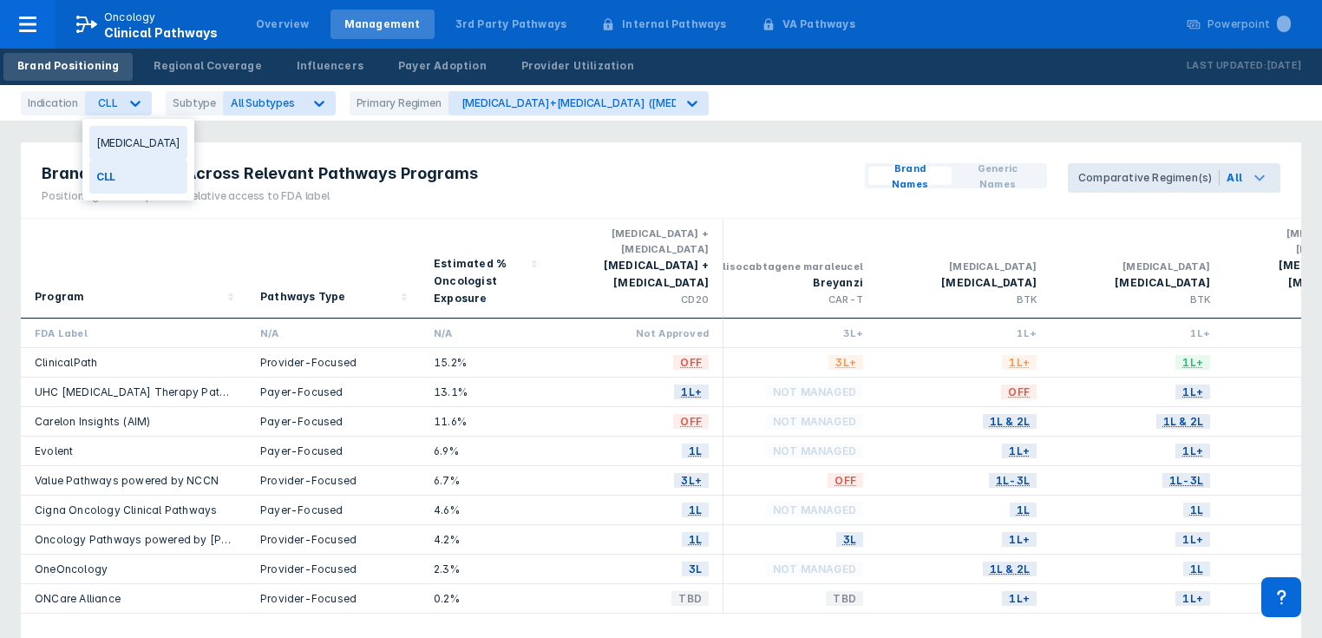
click at [1254, 174] on icon at bounding box center [1259, 177] width 21 height 21
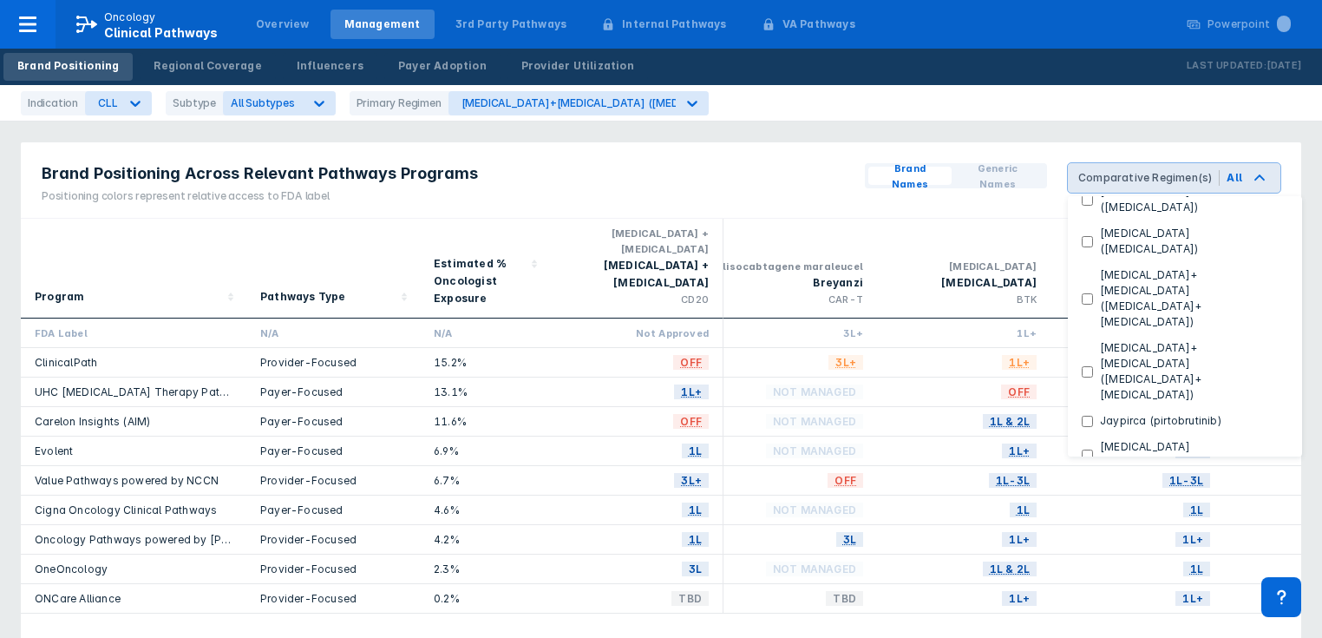
scroll to position [390, 0]
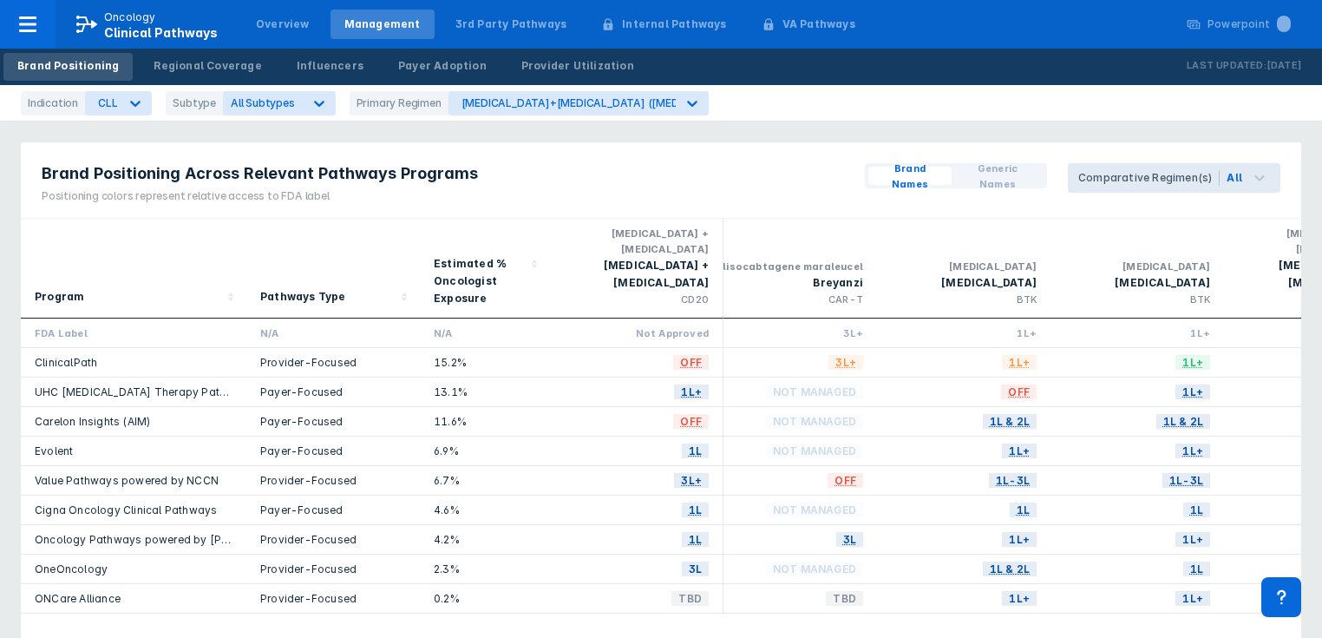
click at [929, 213] on div "Brand Names Generic Names Comparative Regimen(s) All" at bounding box center [1072, 179] width 457 height 75
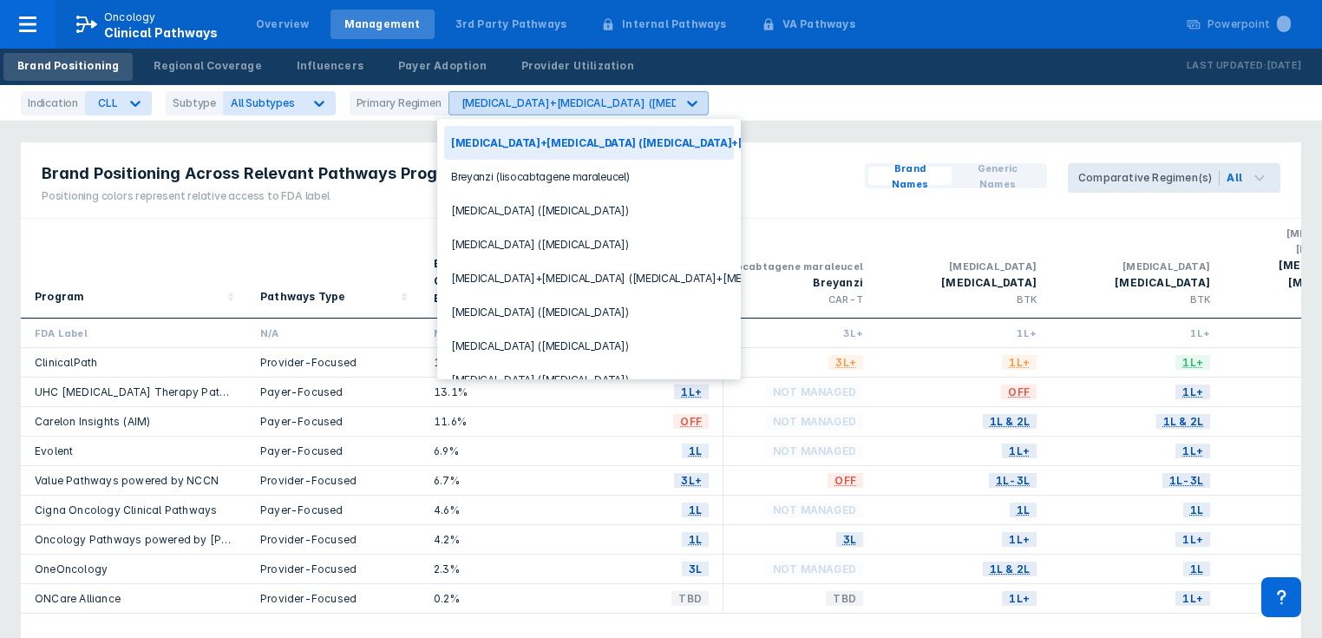
click at [688, 104] on icon at bounding box center [692, 103] width 17 height 17
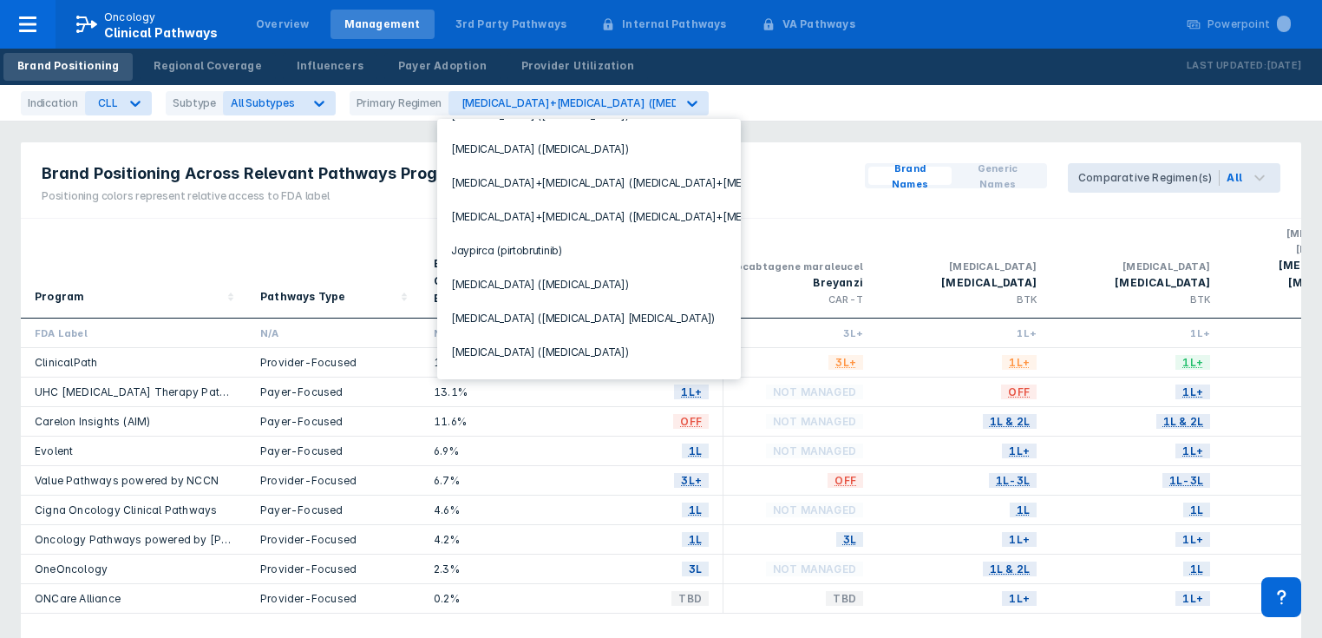
scroll to position [226, 0]
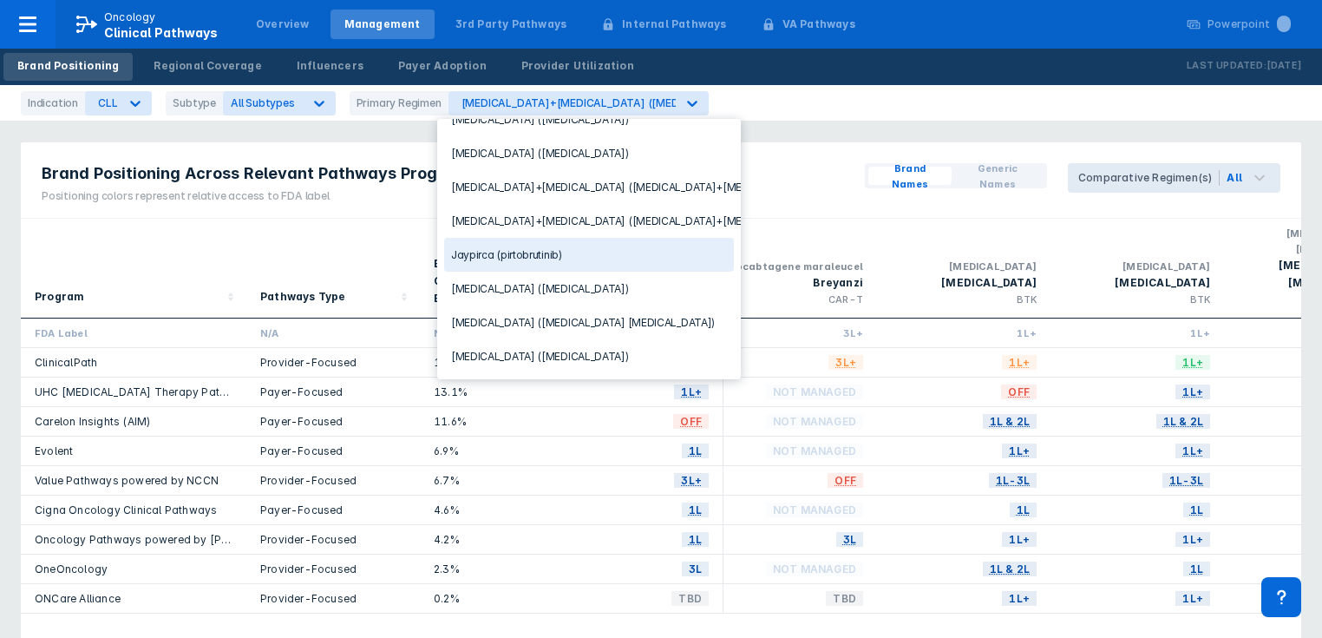
click at [545, 255] on div "Jaypirca (pirtobrutinib)" at bounding box center [589, 255] width 290 height 34
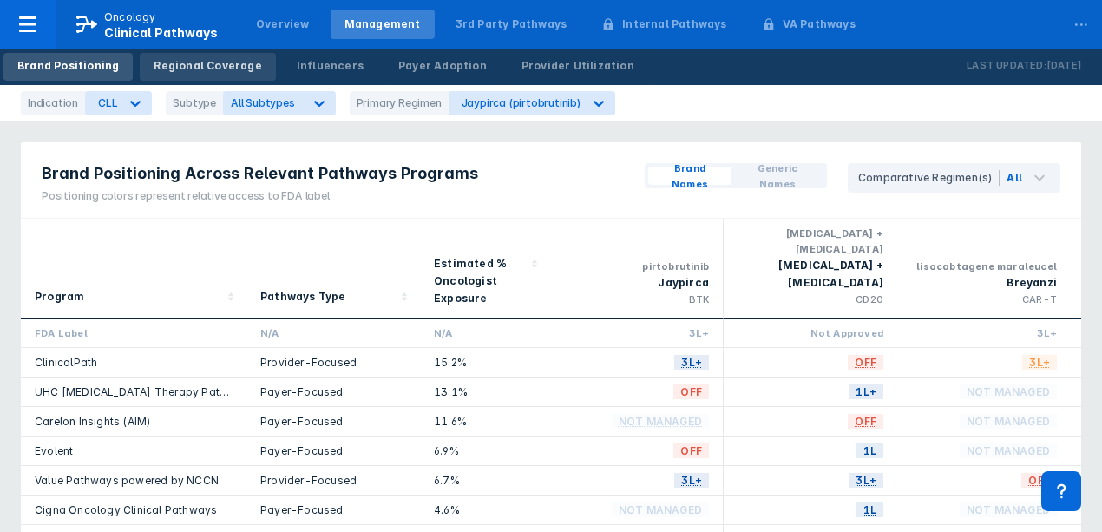
click at [200, 71] on div "Regional Coverage" at bounding box center [208, 66] width 108 height 16
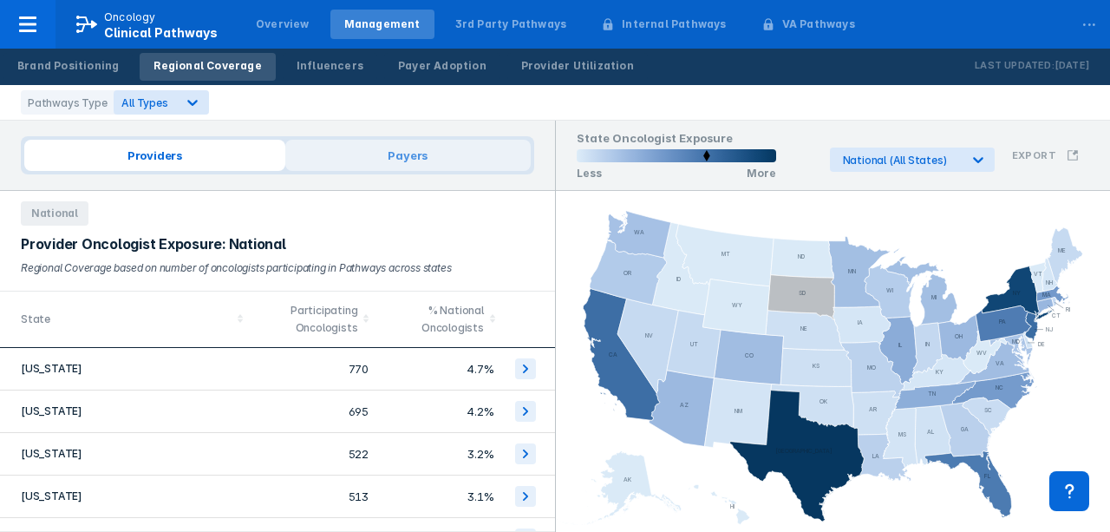
click at [349, 165] on span "Payers" at bounding box center [407, 155] width 245 height 31
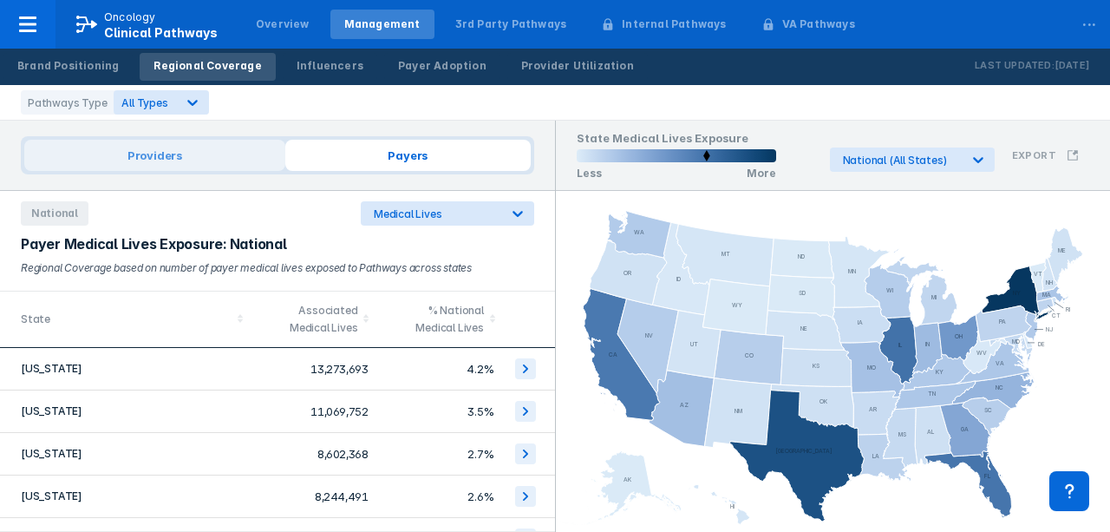
click at [201, 161] on span "Providers" at bounding box center [154, 155] width 261 height 31
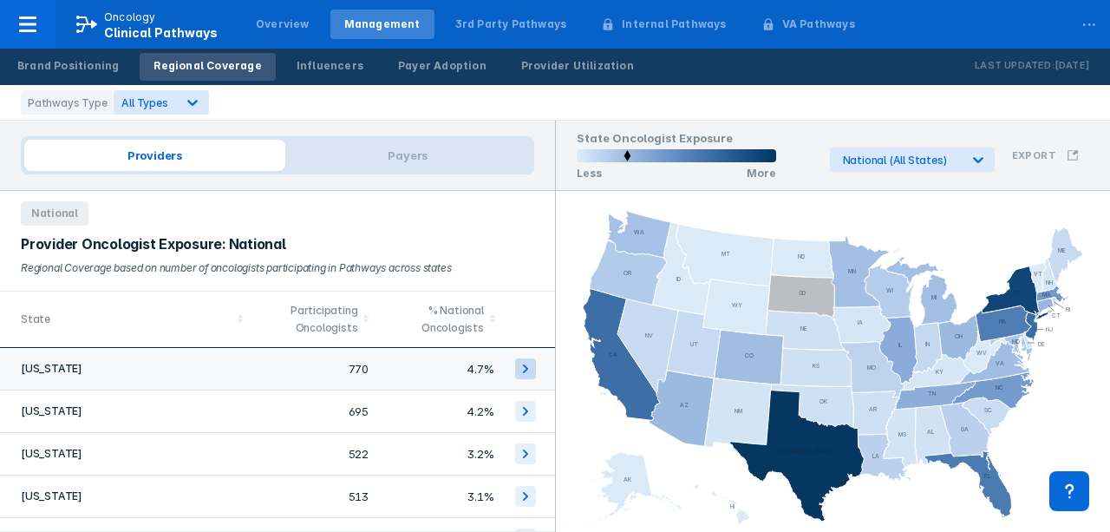
click at [523, 370] on icon at bounding box center [525, 368] width 5 height 9
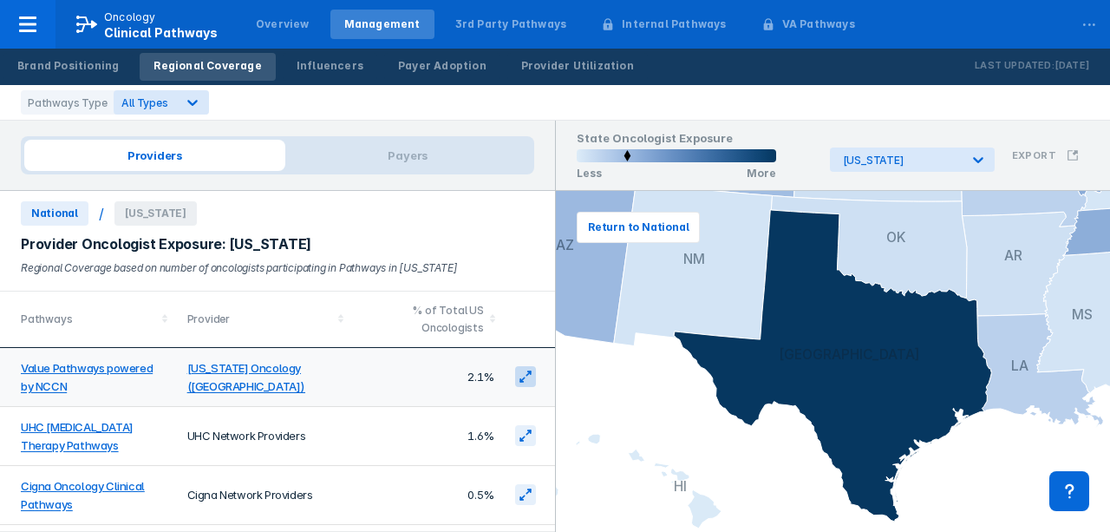
click at [519, 374] on icon at bounding box center [526, 377] width 14 height 14
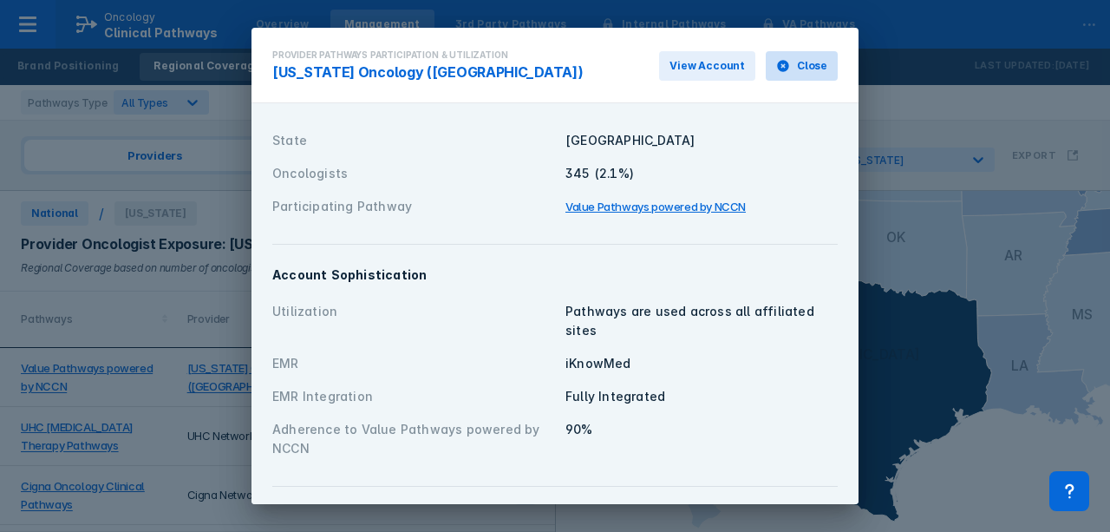
click at [777, 66] on icon at bounding box center [782, 65] width 11 height 11
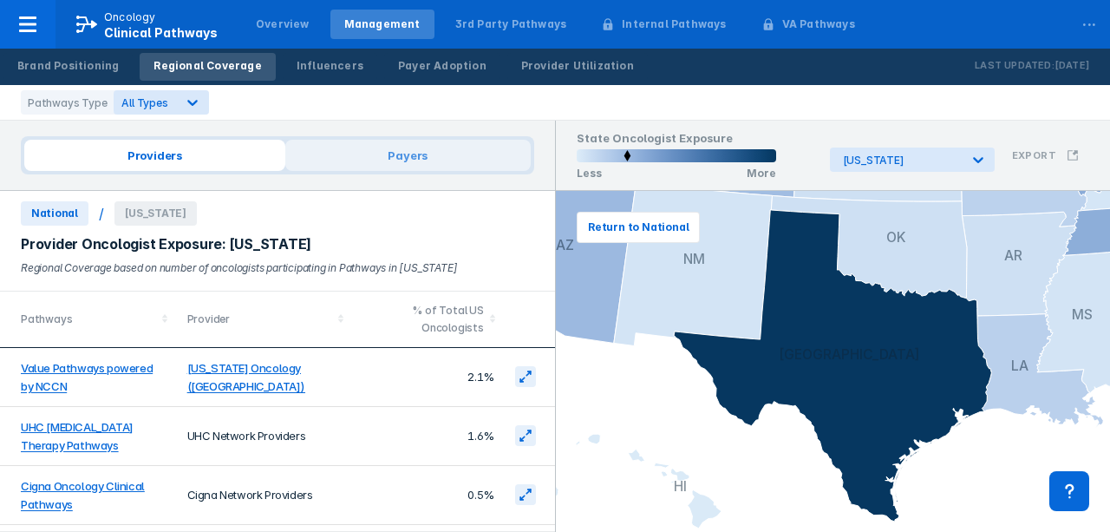
click at [416, 154] on span "Payers" at bounding box center [407, 155] width 245 height 31
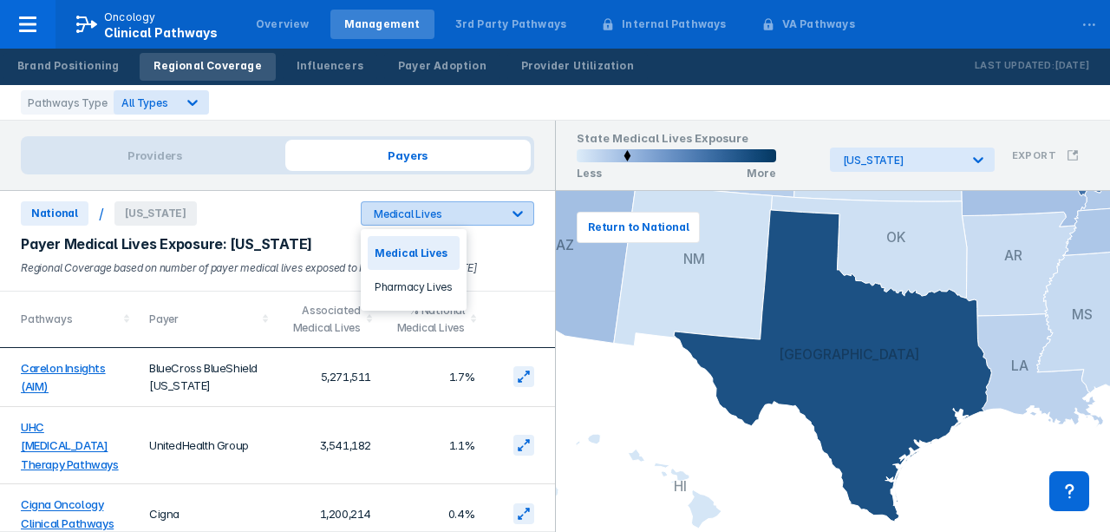
click at [521, 212] on icon at bounding box center [518, 214] width 10 height 6
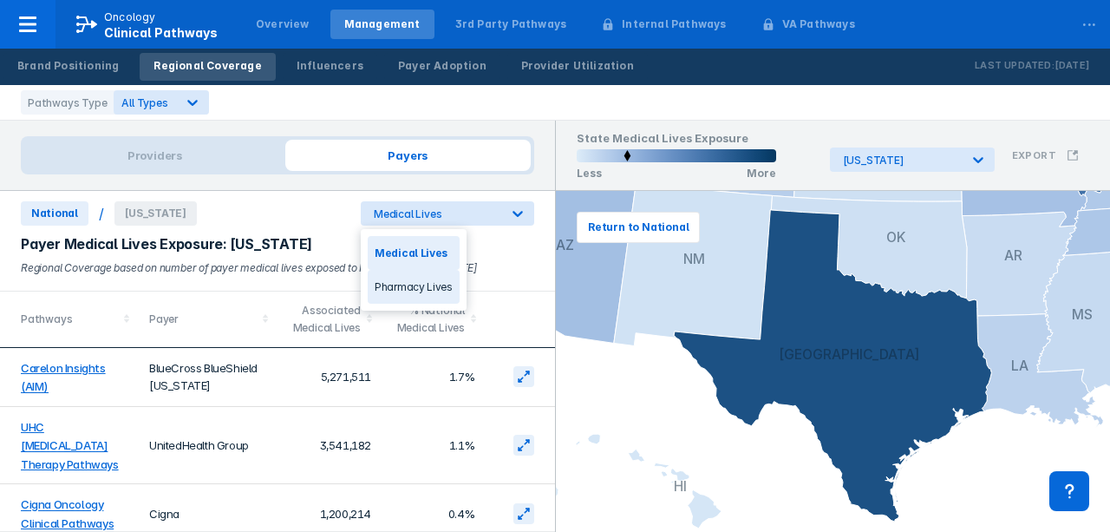
click at [437, 288] on div "Pharmacy Lives" at bounding box center [414, 287] width 92 height 34
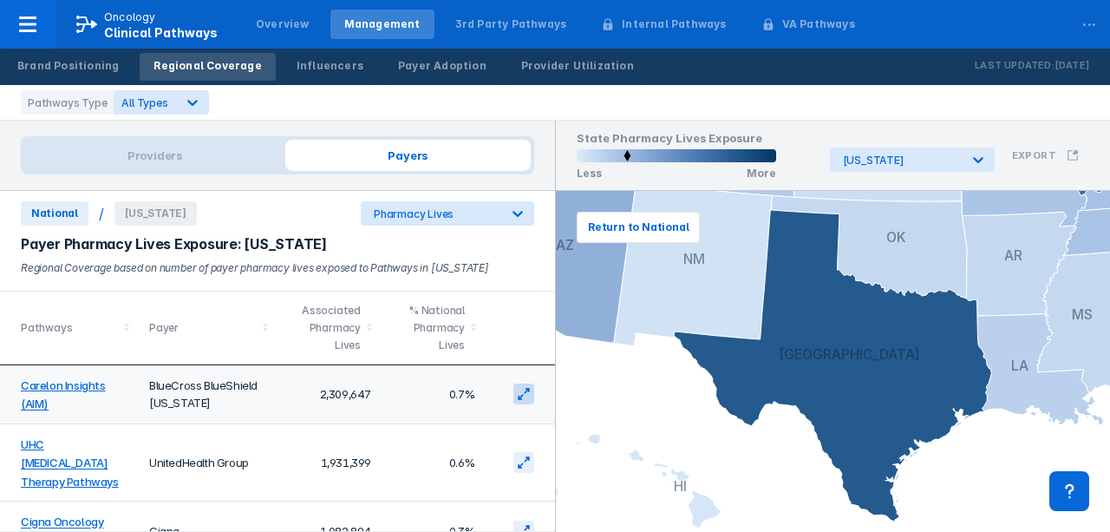
click at [517, 392] on icon at bounding box center [524, 394] width 14 height 14
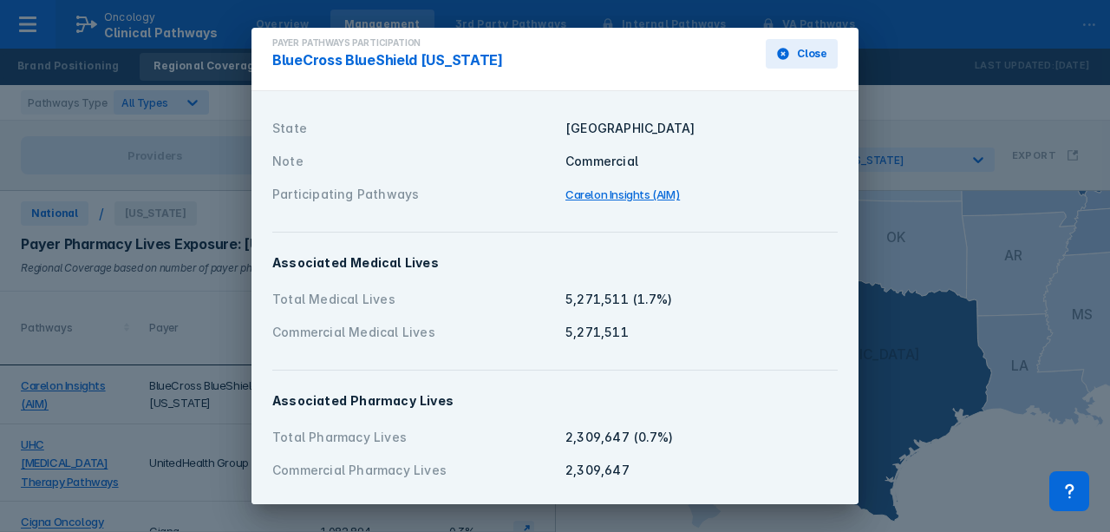
scroll to position [16, 0]
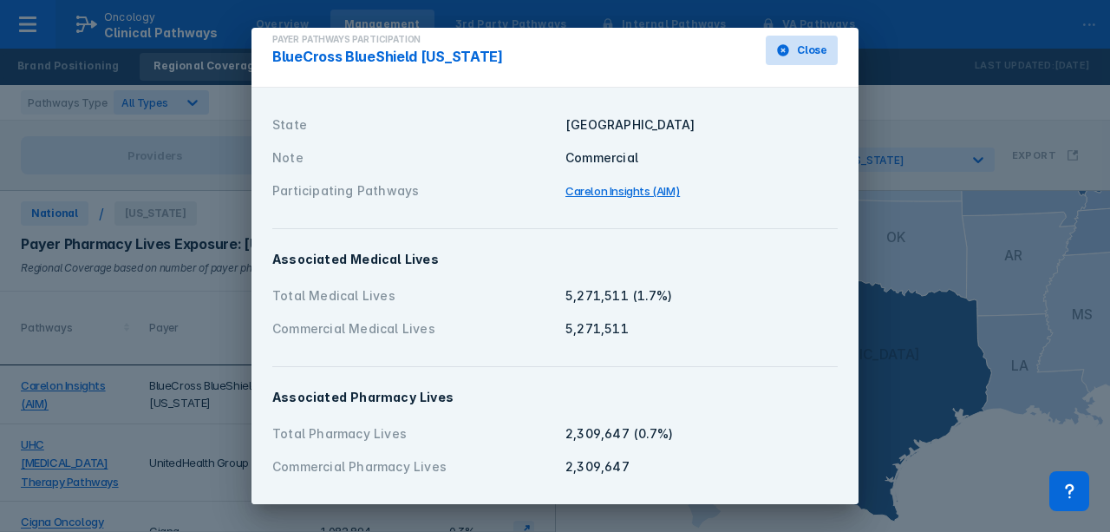
click at [777, 50] on icon at bounding box center [782, 49] width 11 height 11
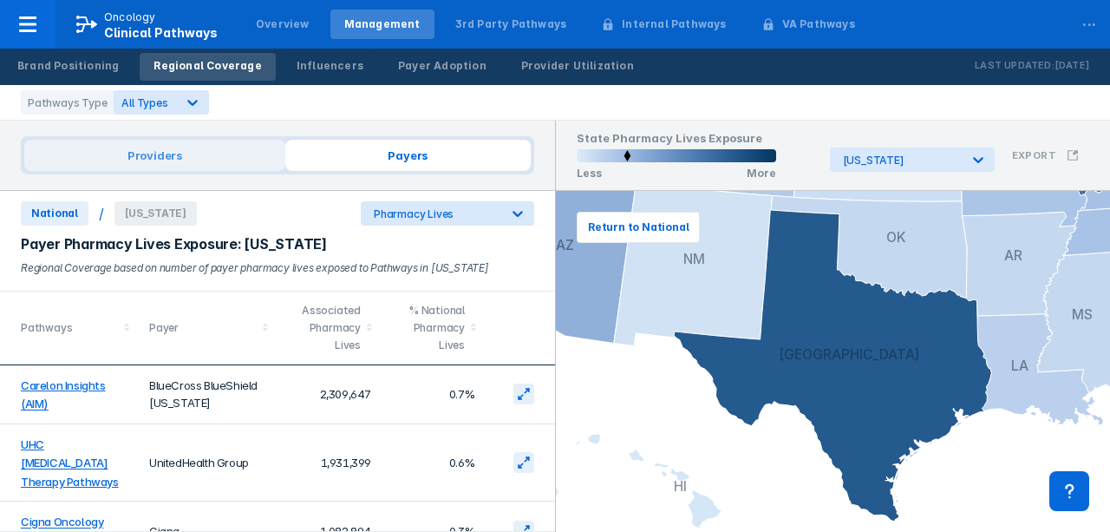
click at [215, 160] on span "Providers" at bounding box center [154, 155] width 261 height 31
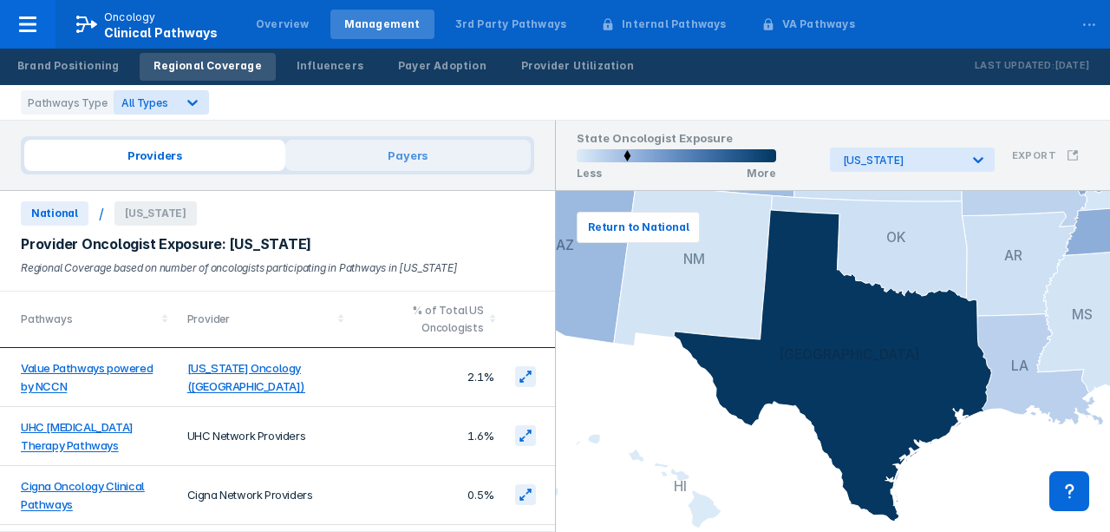
click at [418, 163] on span "Payers" at bounding box center [407, 155] width 245 height 31
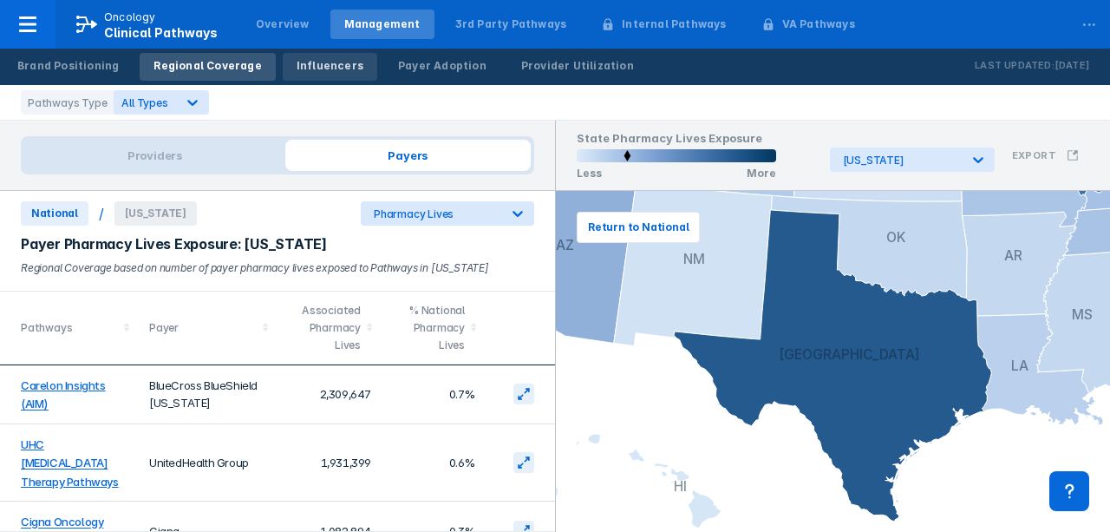
click at [338, 62] on div "Influencers" at bounding box center [330, 66] width 67 height 16
